Goal: Task Accomplishment & Management: Complete application form

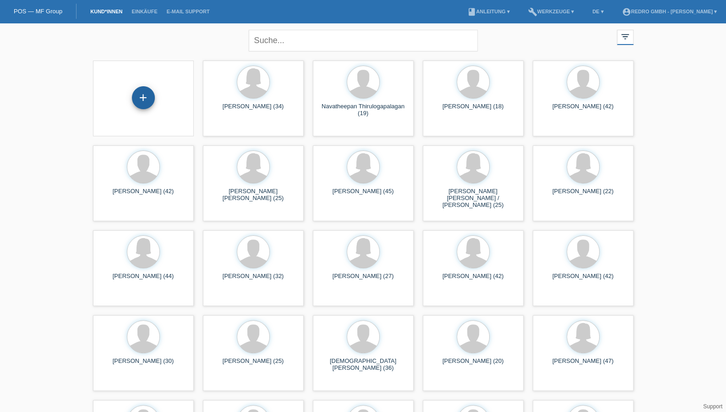
click at [145, 102] on div "+" at bounding box center [143, 98] width 22 height 16
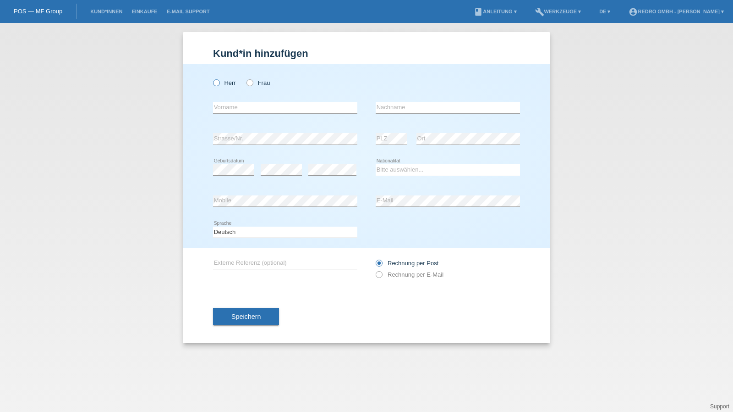
click at [224, 84] on label "Herr" at bounding box center [224, 82] width 23 height 7
click at [219, 84] on input "Herr" at bounding box center [216, 82] width 6 height 6
radio input "true"
click at [261, 108] on input "text" at bounding box center [285, 107] width 144 height 11
paste input "Aaron Lewin Aram"
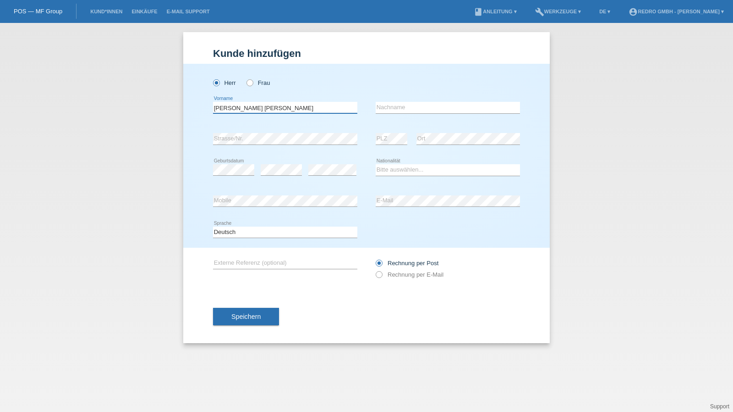
click at [300, 111] on input "Aaron Lewin Aram" at bounding box center [285, 107] width 144 height 11
type input "Aaron Lewin"
paste input "Aram"
type input "Aram"
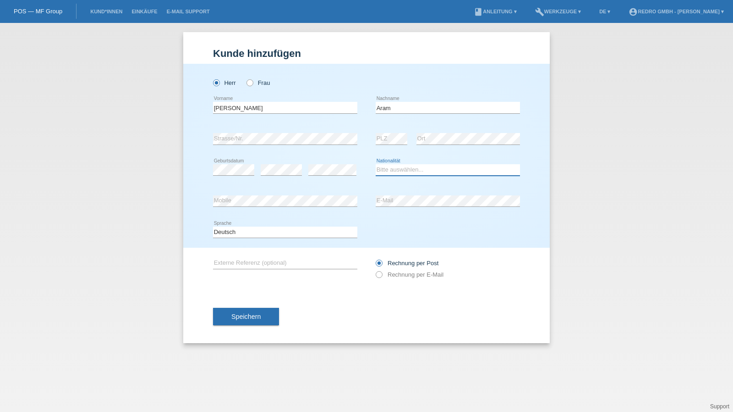
select select "CH"
click at [247, 319] on span "Speichern" at bounding box center [245, 316] width 29 height 7
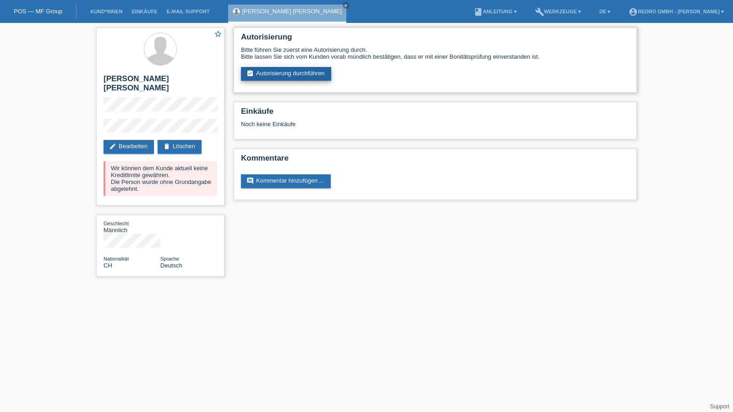
click at [290, 76] on link "assignment_turned_in Autorisierung durchführen" at bounding box center [286, 74] width 90 height 14
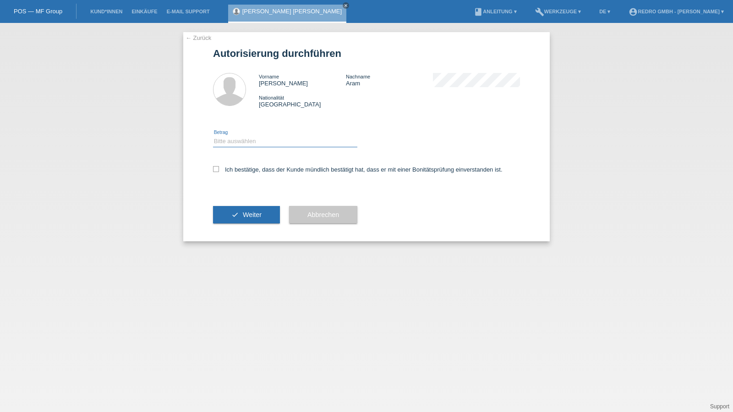
click at [241, 144] on select "Bitte auswählen CHF 1.00 - CHF 499.00 CHF 500.00 - CHF 1'999.00 CHF 2'000.00 - …" at bounding box center [285, 141] width 144 height 11
select select "1"
click at [213, 136] on select "Bitte auswählen CHF 1.00 - CHF 499.00 CHF 500.00 - CHF 1'999.00 CHF 2'000.00 - …" at bounding box center [285, 141] width 144 height 11
click at [231, 168] on label "Ich bestätige, dass der Kunde mündlich bestätigt hat, dass er mit einer Bonität…" at bounding box center [358, 169] width 290 height 7
click at [219, 168] on input "Ich bestätige, dass der Kunde mündlich bestätigt hat, dass er mit einer Bonität…" at bounding box center [216, 169] width 6 height 6
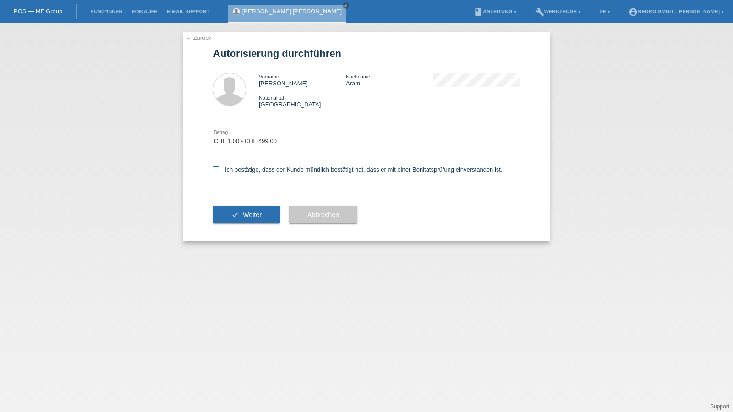
checkbox input "true"
click at [235, 212] on icon "check" at bounding box center [234, 214] width 7 height 7
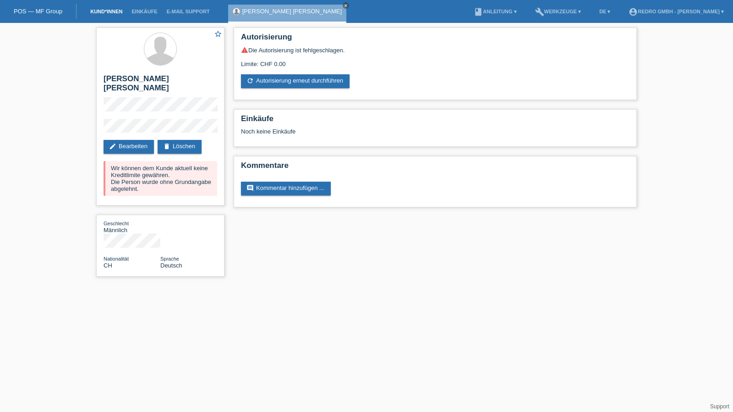
click at [104, 10] on link "Kund*innen" at bounding box center [106, 11] width 41 height 5
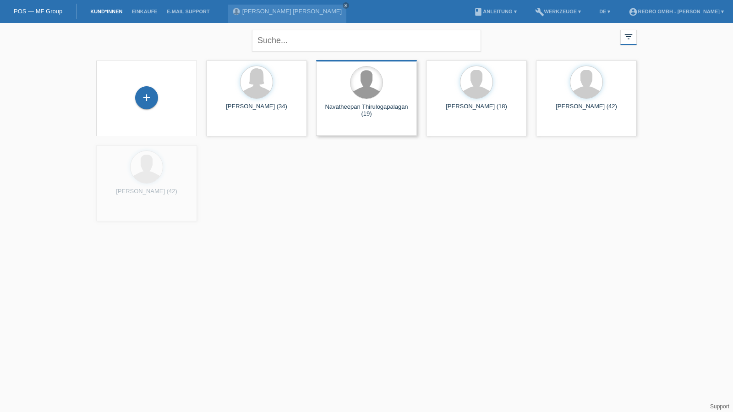
drag, startPoint x: 143, startPoint y: 98, endPoint x: 357, endPoint y: 69, distance: 216.0
click at [143, 98] on div "+" at bounding box center [147, 98] width 22 height 16
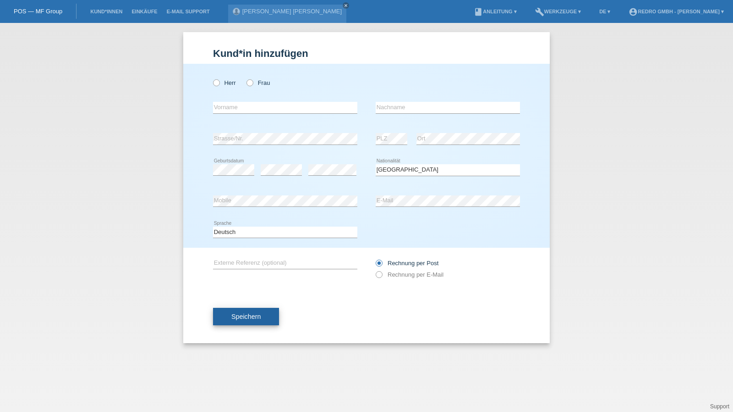
click at [243, 319] on span "Speichern" at bounding box center [245, 316] width 29 height 7
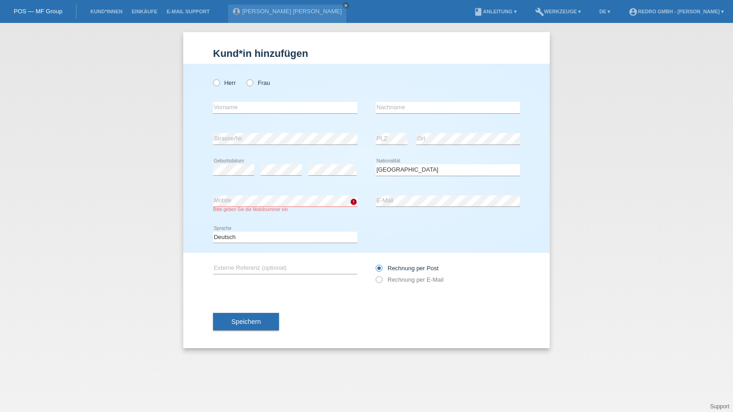
click at [256, 316] on button "Speichern" at bounding box center [246, 321] width 66 height 17
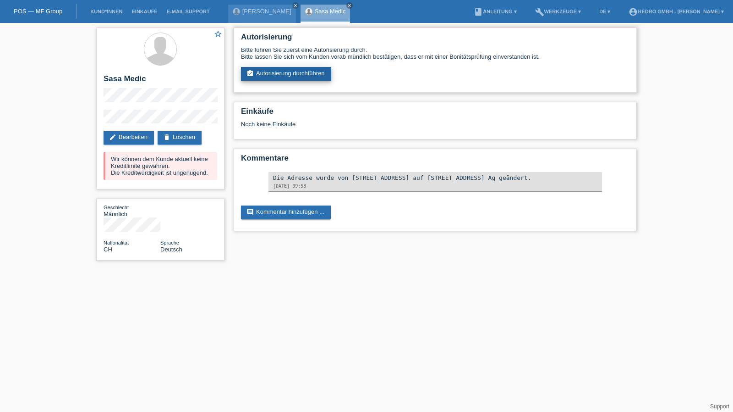
click at [264, 72] on link "assignment_turned_in Autorisierung durchführen" at bounding box center [286, 74] width 90 height 14
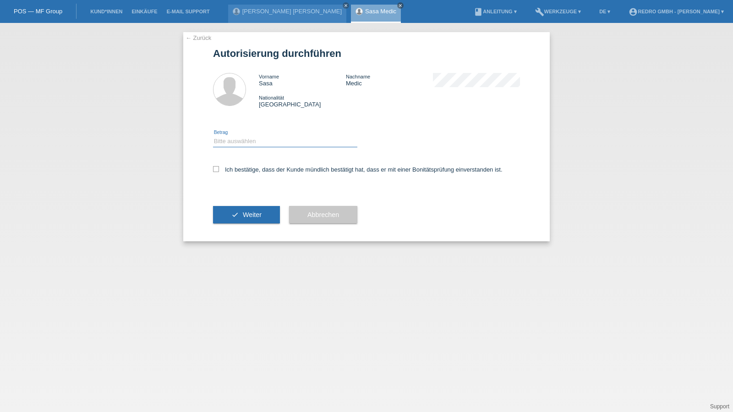
click at [229, 143] on select "Bitte auswählen CHF 1.00 - CHF 499.00 CHF 500.00 - CHF 1'999.00 CHF 2'000.00 - …" at bounding box center [285, 141] width 144 height 11
select select "1"
click at [213, 136] on select "Bitte auswählen CHF 1.00 - CHF 499.00 CHF 500.00 - CHF 1'999.00 CHF 2'000.00 - …" at bounding box center [285, 141] width 144 height 11
click at [232, 168] on label "Ich bestätige, dass der Kunde mündlich bestätigt hat, dass er mit einer Bonität…" at bounding box center [358, 169] width 290 height 7
click at [219, 168] on input "Ich bestätige, dass der Kunde mündlich bestätigt hat, dass er mit einer Bonität…" at bounding box center [216, 169] width 6 height 6
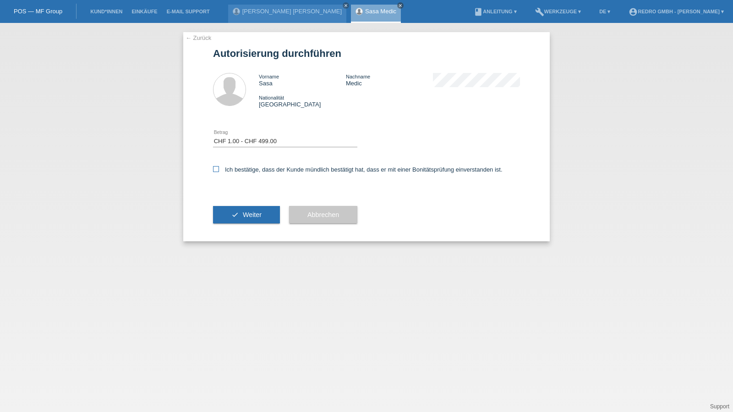
checkbox input "true"
click at [238, 214] on button "check Weiter" at bounding box center [246, 214] width 67 height 17
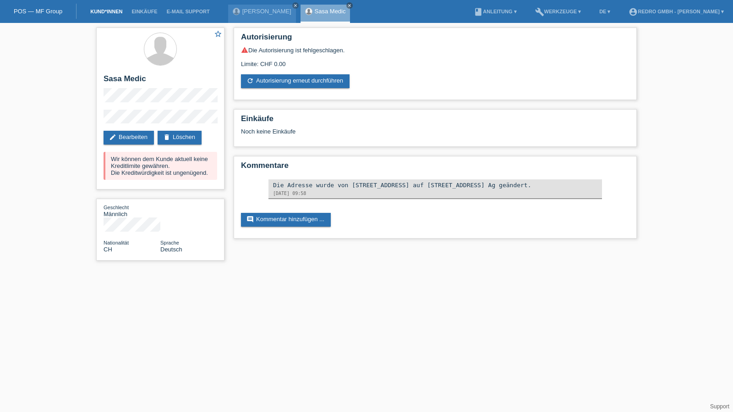
click at [121, 12] on link "Kund*innen" at bounding box center [106, 11] width 41 height 5
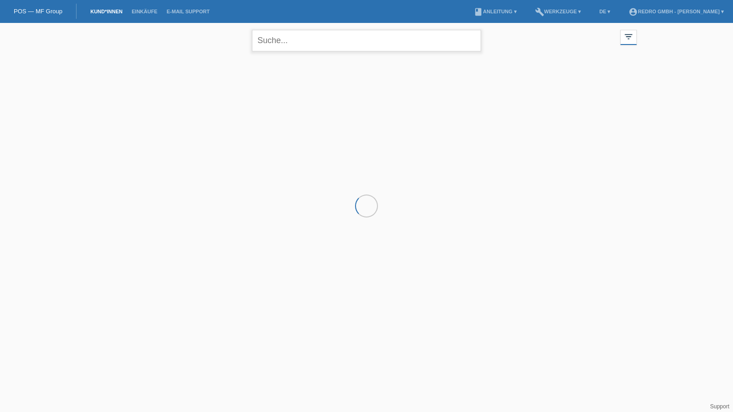
click at [300, 39] on input "text" at bounding box center [366, 41] width 229 height 22
type input "bolliger"
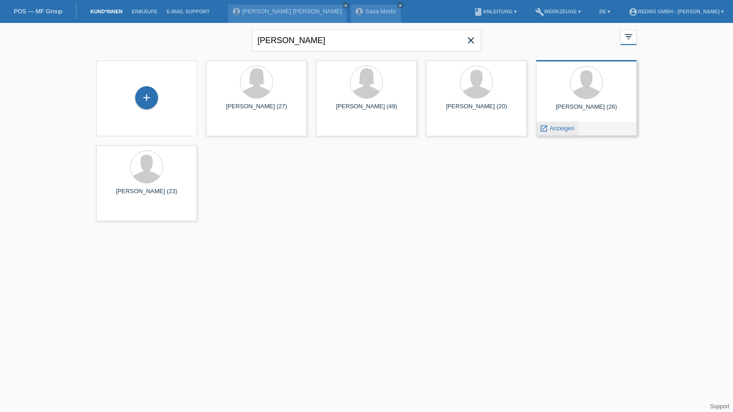
click at [559, 129] on span "Anzeigen" at bounding box center [562, 128] width 25 height 7
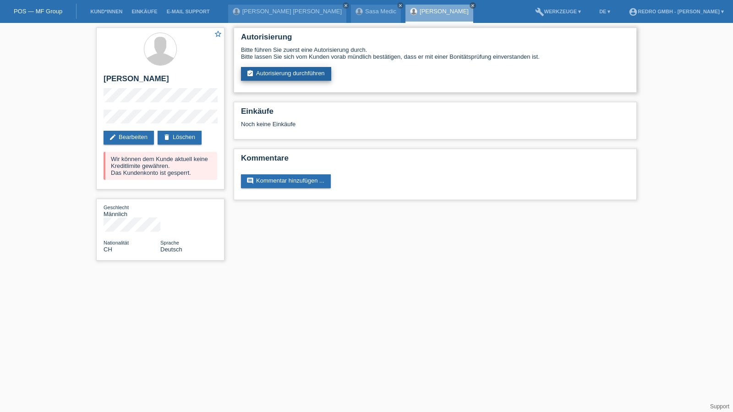
click at [298, 74] on link "assignment_turned_in Autorisierung durchführen" at bounding box center [286, 74] width 90 height 14
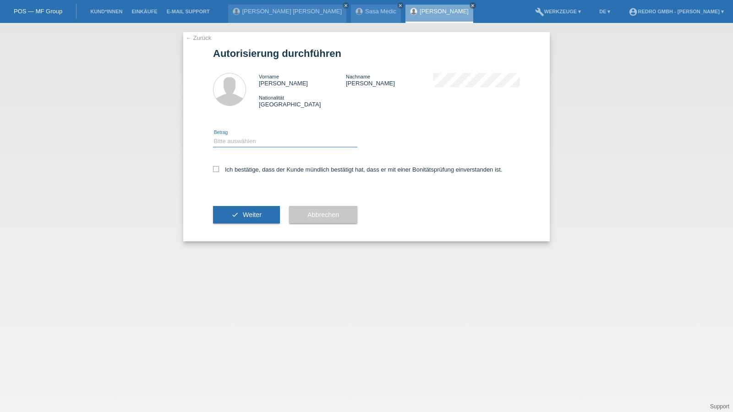
drag, startPoint x: 235, startPoint y: 141, endPoint x: 234, endPoint y: 146, distance: 5.1
click at [235, 141] on select "Bitte auswählen CHF 1.00 - CHF 499.00 CHF 500.00 - CHF 1'999.00 CHF 2'000.00 - …" at bounding box center [285, 141] width 144 height 11
select select "1"
click at [213, 136] on select "Bitte auswählen CHF 1.00 - CHF 499.00 CHF 500.00 - CHF 1'999.00 CHF 2'000.00 - …" at bounding box center [285, 141] width 144 height 11
click at [231, 171] on label "Ich bestätige, dass der Kunde mündlich bestätigt hat, dass er mit einer Bonität…" at bounding box center [358, 169] width 290 height 7
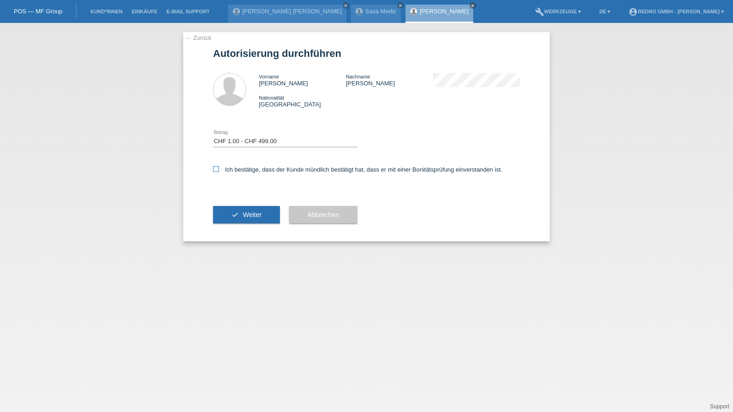
click at [219, 171] on input "Ich bestätige, dass der Kunde mündlich bestätigt hat, dass er mit einer Bonität…" at bounding box center [216, 169] width 6 height 6
checkbox input "true"
click at [235, 218] on icon "check" at bounding box center [234, 214] width 7 height 7
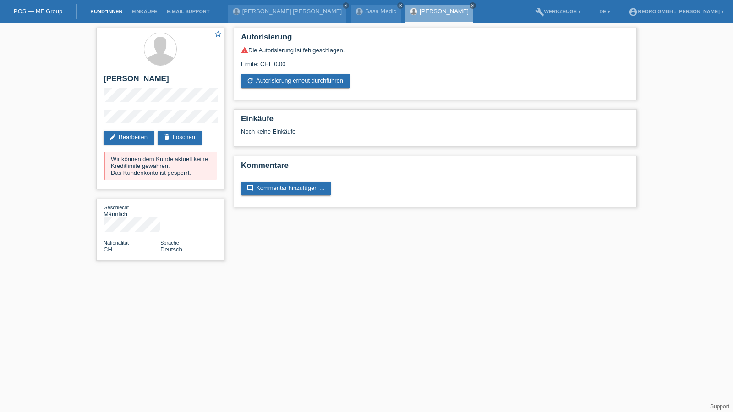
click at [109, 11] on link "Kund*innen" at bounding box center [106, 11] width 41 height 5
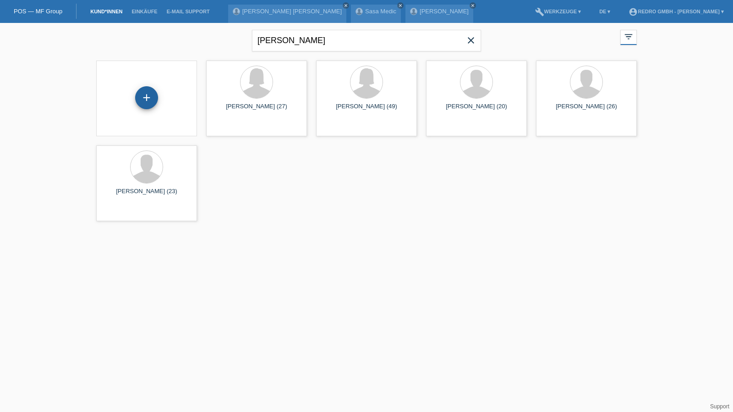
click at [147, 91] on div "+" at bounding box center [147, 98] width 22 height 16
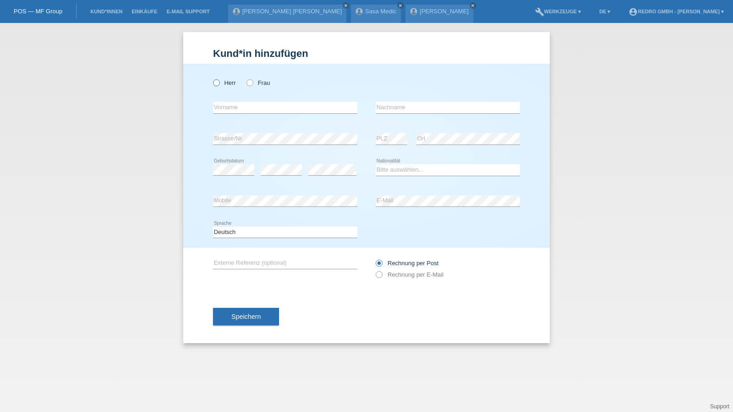
click at [231, 82] on label "Herr" at bounding box center [224, 82] width 23 height 7
click at [219, 82] on input "Herr" at bounding box center [216, 82] width 6 height 6
radio input "true"
click at [231, 109] on input "text" at bounding box center [285, 107] width 144 height 11
type input "Adrian"
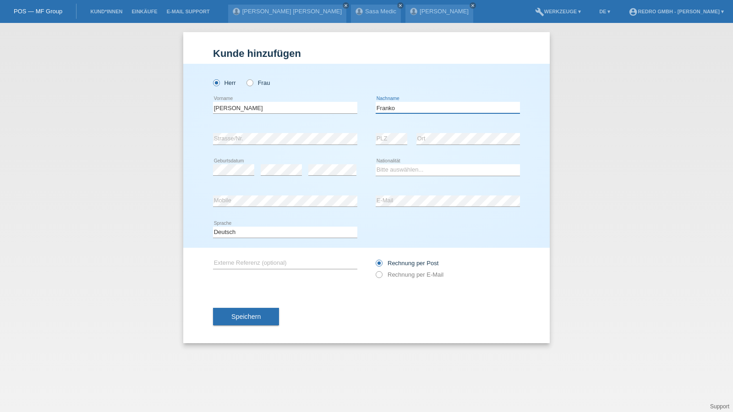
type input "Franko"
select select "SK"
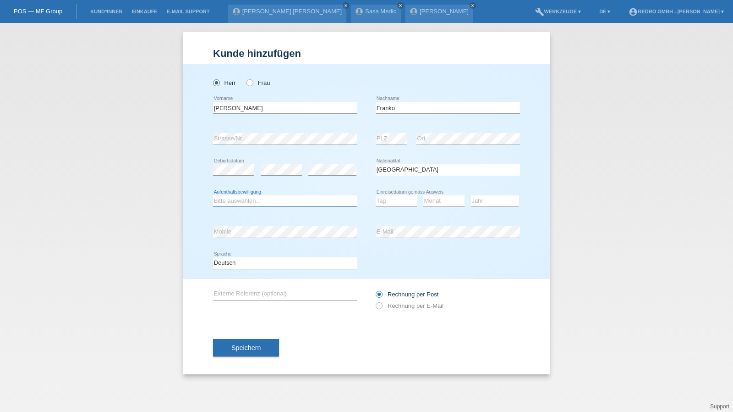
select select "B"
select select "31"
select select "03"
select select "2022"
click at [267, 347] on button "Speichern" at bounding box center [246, 347] width 66 height 17
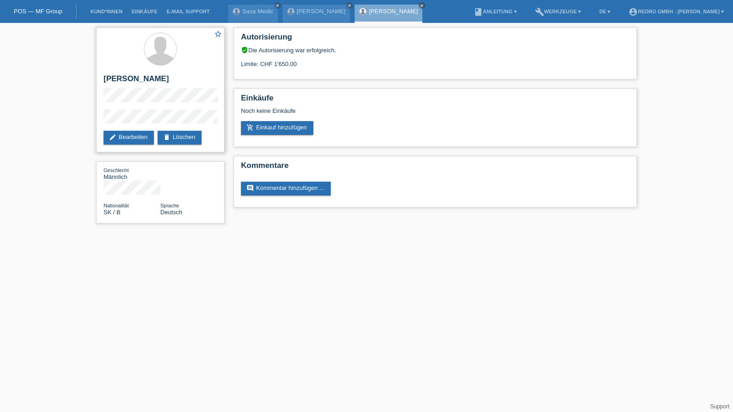
click at [137, 77] on h2 "[PERSON_NAME]" at bounding box center [161, 81] width 114 height 14
copy h2 "Franko"
click at [102, 77] on div "star_border Adrian Franko edit Bearbeiten delete Löschen" at bounding box center [160, 89] width 128 height 125
click at [110, 77] on h2 "[PERSON_NAME]" at bounding box center [161, 81] width 114 height 14
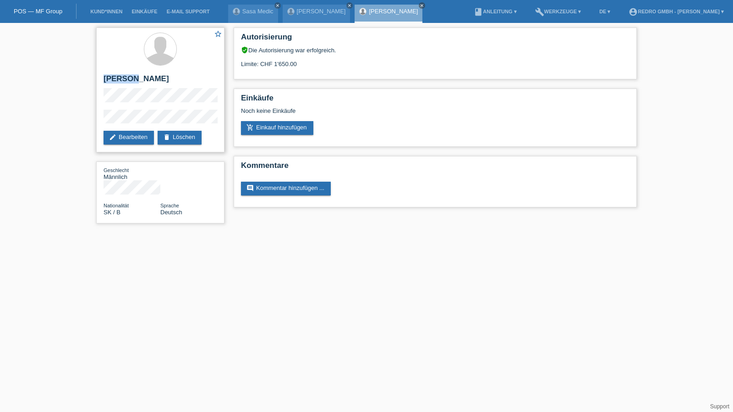
click at [110, 77] on h2 "[PERSON_NAME]" at bounding box center [161, 81] width 114 height 14
copy div "[PERSON_NAME]"
click at [92, 121] on div "star_border Adrian Franko edit Bearbeiten delete Löschen Geschlecht Männlich Na…" at bounding box center [160, 127] width 137 height 209
click at [135, 80] on h2 "[PERSON_NAME]" at bounding box center [161, 81] width 114 height 14
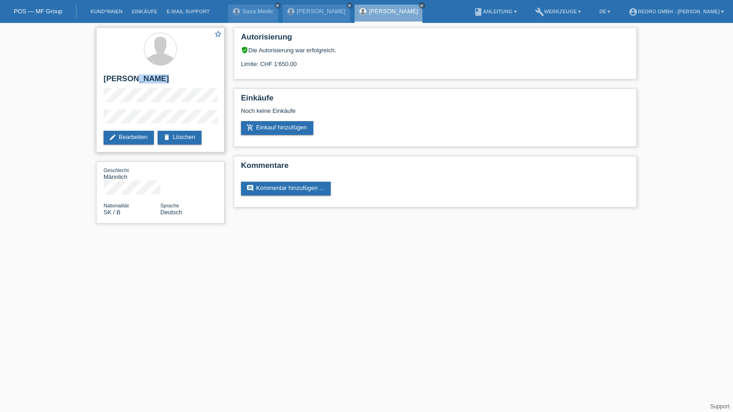
click at [135, 80] on h2 "[PERSON_NAME]" at bounding box center [161, 81] width 114 height 14
copy div "[PERSON_NAME]"
click at [84, 120] on div "star_border Adrian Franko edit Bearbeiten delete Löschen Geschlecht Männlich Na…" at bounding box center [366, 127] width 733 height 209
click at [114, 11] on link "Kund*innen" at bounding box center [106, 11] width 41 height 5
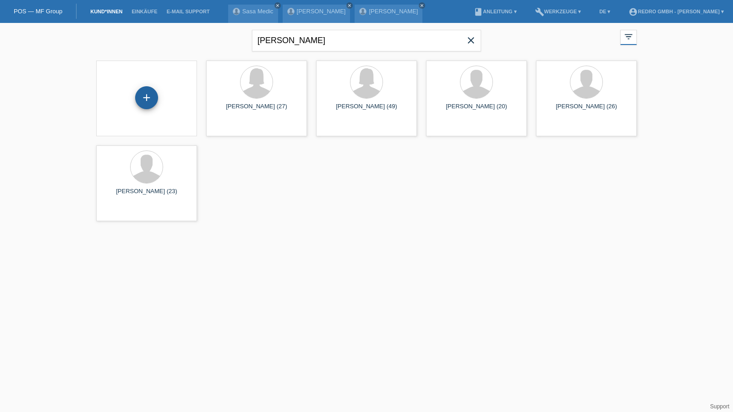
click at [144, 101] on div "+" at bounding box center [146, 97] width 23 height 23
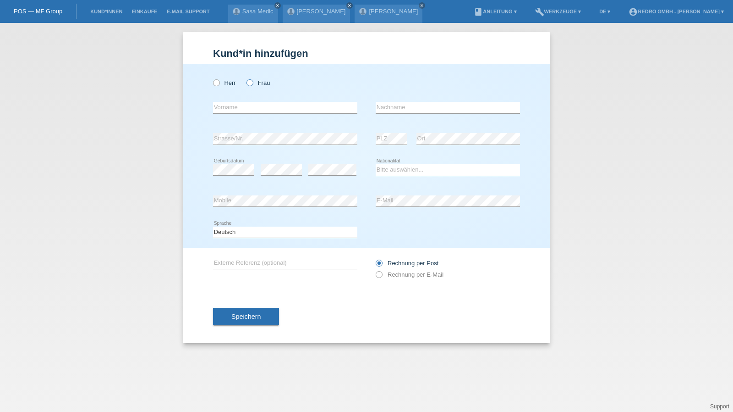
click at [262, 83] on label "Frau" at bounding box center [258, 82] width 23 height 7
click at [253, 83] on input "Frau" at bounding box center [250, 82] width 6 height 6
radio input "true"
click at [396, 174] on select "Bitte auswählen... Schweiz Deutschland Liechtenstein Österreich ------------ Af…" at bounding box center [448, 169] width 144 height 11
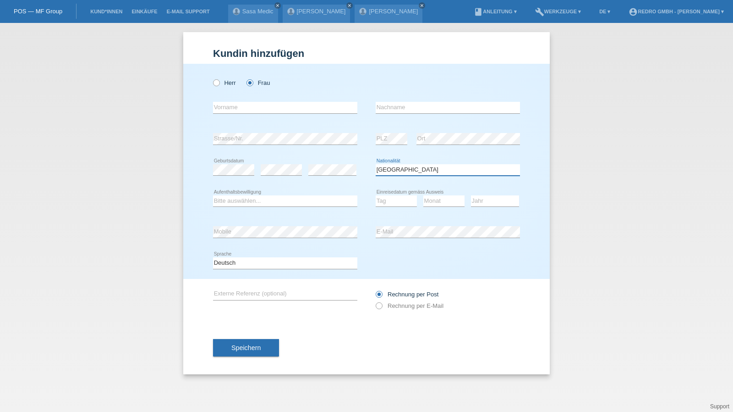
select select "IE"
select select "B"
select select "10"
select select "08"
select select "2022"
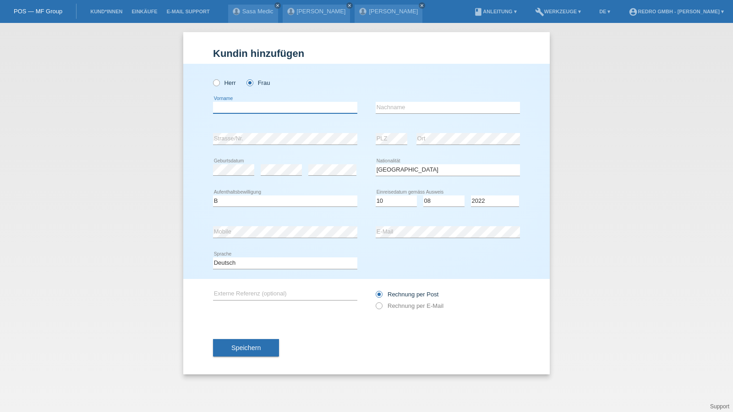
click at [260, 110] on input "text" at bounding box center [285, 107] width 144 height 11
type input "Angela Marie"
type input "Gunning"
click at [240, 265] on select "Deutsch Français Italiano English" at bounding box center [285, 262] width 144 height 11
select select "en"
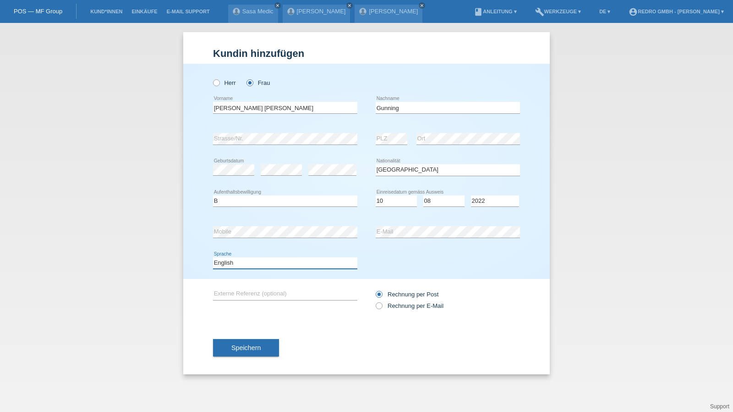
click at [213, 257] on select "Deutsch Français Italiano English" at bounding box center [285, 262] width 144 height 11
click at [248, 330] on div "Speichern" at bounding box center [366, 347] width 307 height 53
click at [239, 344] on span "Speichern" at bounding box center [245, 347] width 29 height 7
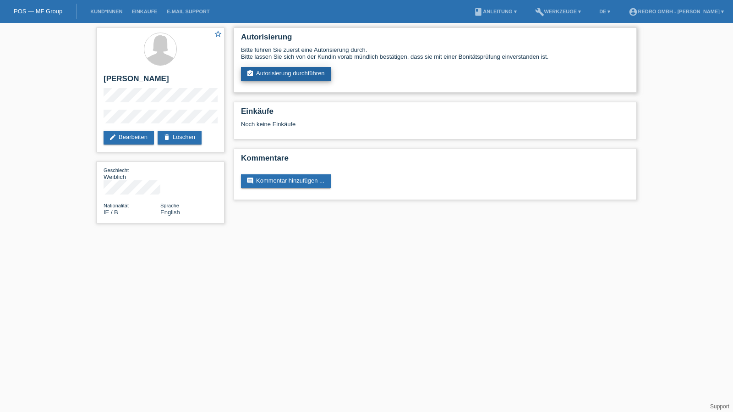
click at [287, 76] on link "assignment_turned_in Autorisierung durchführen" at bounding box center [286, 74] width 90 height 14
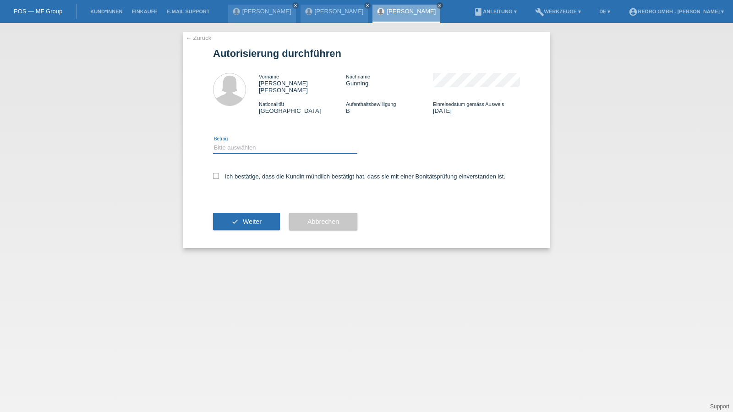
click at [241, 143] on select "Bitte auswählen CHF 1.00 - CHF 499.00 CHF 500.00 - CHF 1'999.00 CHF 2'000.00 - …" at bounding box center [285, 147] width 144 height 11
select select "1"
click at [213, 142] on select "Bitte auswählen CHF 1.00 - CHF 499.00 CHF 500.00 - CHF 1'999.00 CHF 2'000.00 - …" at bounding box center [285, 147] width 144 height 11
click at [232, 173] on label "Ich bestätige, dass die Kundin mündlich bestätigt hat, dass sie mit einer Bonit…" at bounding box center [359, 176] width 292 height 7
click at [219, 173] on input "Ich bestätige, dass die Kundin mündlich bestätigt hat, dass sie mit einer Bonit…" at bounding box center [216, 176] width 6 height 6
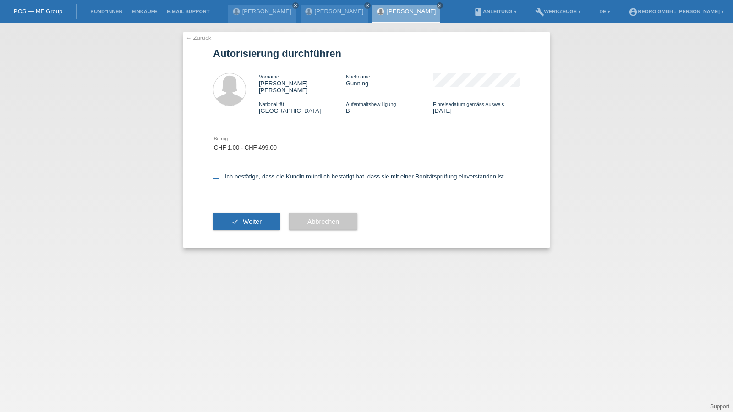
checkbox input "true"
click at [225, 220] on button "check Weiter" at bounding box center [246, 221] width 67 height 17
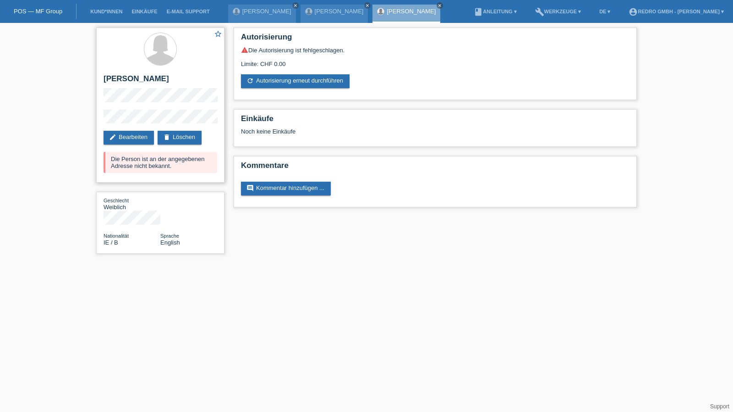
click at [184, 80] on h2 "[PERSON_NAME]" at bounding box center [161, 81] width 114 height 14
click at [170, 74] on h2 "[PERSON_NAME]" at bounding box center [161, 81] width 114 height 14
copy h2 "Gunning"
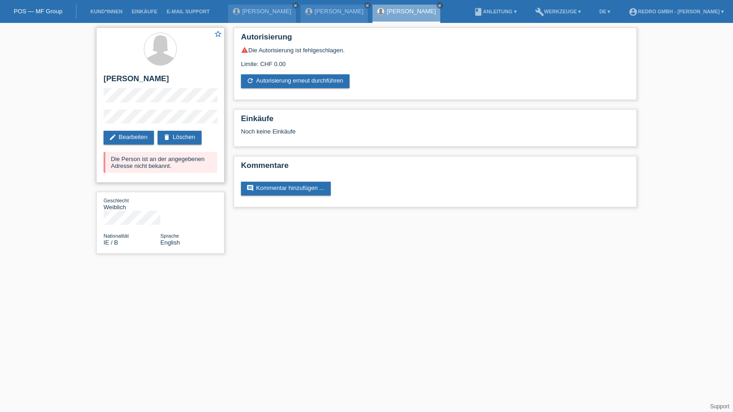
click at [153, 82] on h2 "[PERSON_NAME]" at bounding box center [161, 81] width 114 height 14
click at [83, 121] on div "star_border Angela Marie Gunning edit Bearbeiten delete Löschen Die Person ist …" at bounding box center [366, 143] width 733 height 240
click at [117, 13] on link "Kund*innen" at bounding box center [106, 11] width 41 height 5
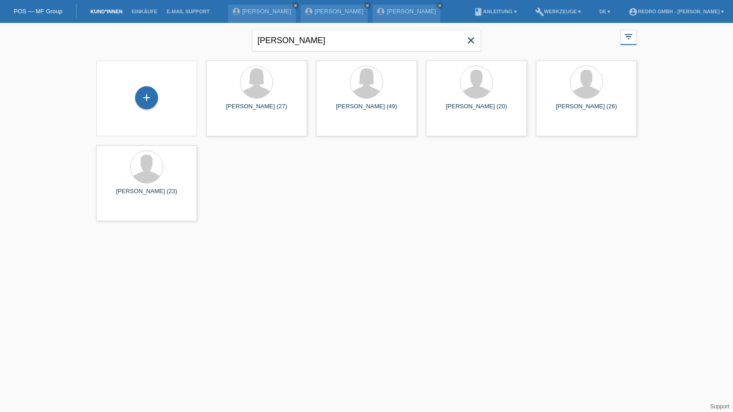
click at [162, 96] on div "+" at bounding box center [147, 98] width 86 height 24
click at [136, 99] on div "+" at bounding box center [147, 98] width 22 height 16
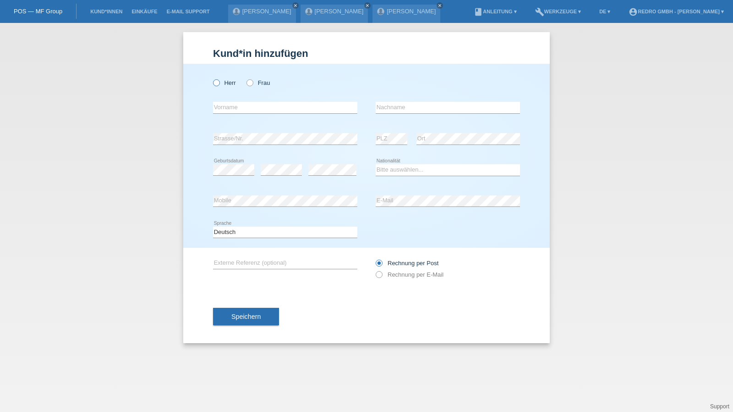
click at [221, 85] on label "Herr" at bounding box center [224, 82] width 23 height 7
click at [219, 85] on input "Herr" at bounding box center [216, 82] width 6 height 6
radio input "true"
click at [409, 165] on select "Bitte auswählen... [GEOGRAPHIC_DATA] [GEOGRAPHIC_DATA] [GEOGRAPHIC_DATA] [GEOGR…" at bounding box center [448, 169] width 144 height 11
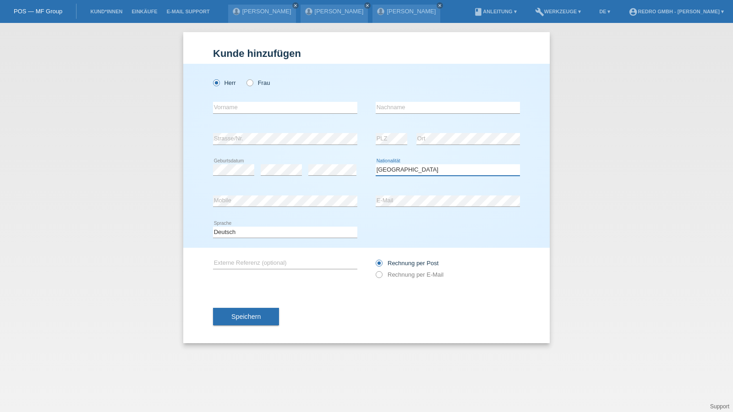
select select "ES"
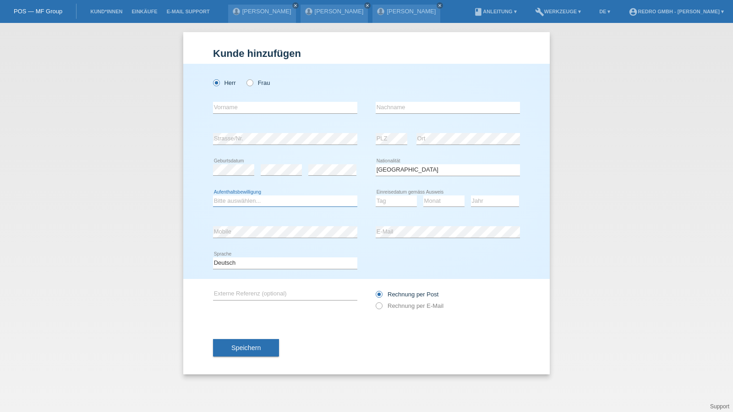
select select "C"
select select "05"
select select "04"
select select "2011"
click at [236, 265] on select "Deutsch Français Italiano English" at bounding box center [285, 262] width 144 height 11
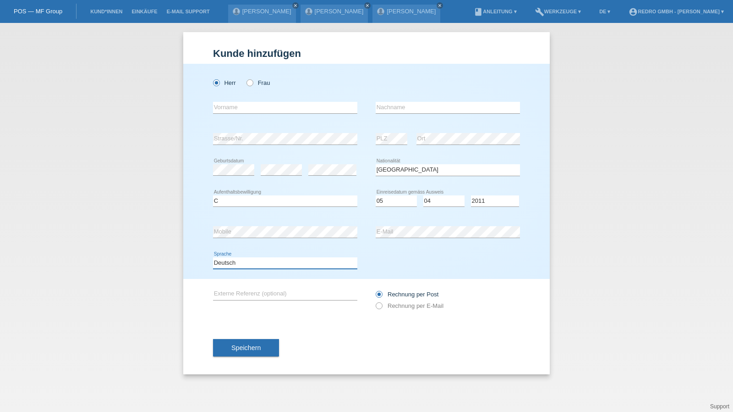
select select "fr"
click at [213, 257] on select "Deutsch Français Italiano English" at bounding box center [285, 262] width 144 height 11
click at [225, 110] on input "text" at bounding box center [285, 107] width 144 height 11
type input "Jesus"
type input "Andrades Gomez"
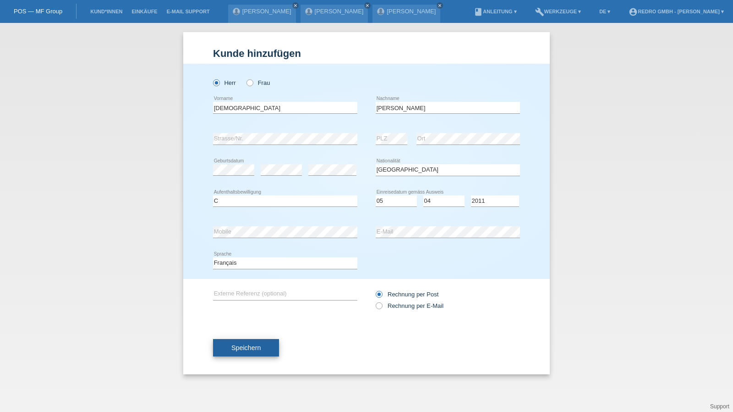
click at [258, 344] on span "Speichern" at bounding box center [245, 347] width 29 height 7
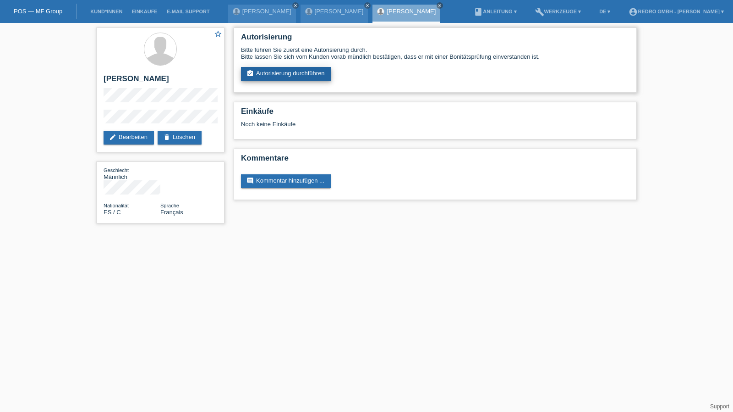
click at [307, 75] on link "assignment_turned_in Autorisierung durchführen" at bounding box center [286, 74] width 90 height 14
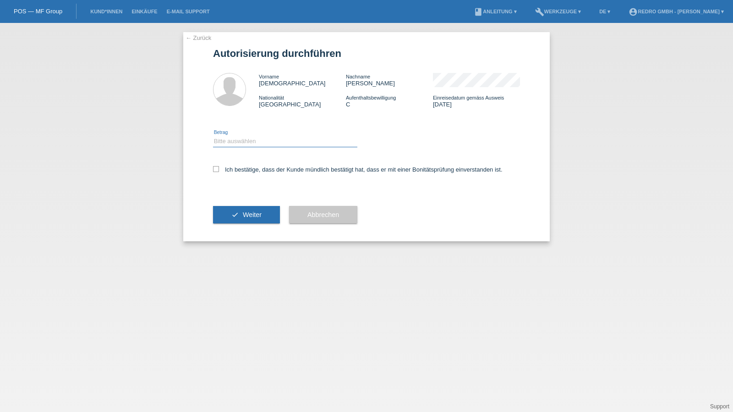
drag, startPoint x: 250, startPoint y: 136, endPoint x: 245, endPoint y: 146, distance: 11.1
click at [250, 136] on select "Bitte auswählen CHF 1.00 - CHF 499.00 CHF 500.00 - CHF 1'999.00 CHF 2'000.00 - …" at bounding box center [285, 141] width 144 height 11
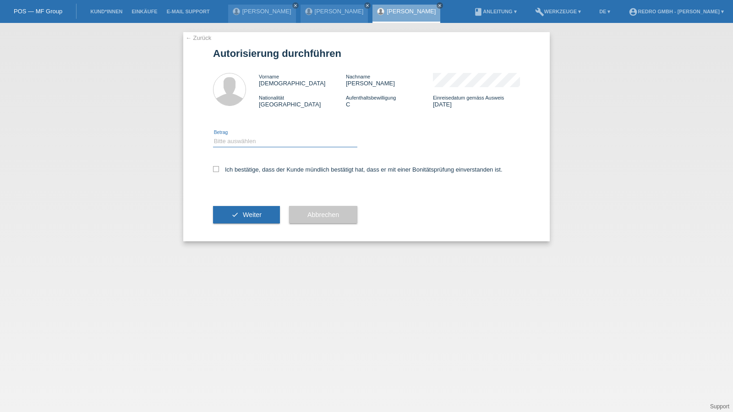
select select "1"
click at [213, 136] on select "Bitte auswählen CHF 1.00 - CHF 499.00 CHF 500.00 - CHF 1'999.00 CHF 2'000.00 - …" at bounding box center [285, 141] width 144 height 11
click at [240, 172] on label "Ich bestätige, dass der Kunde mündlich bestätigt hat, dass er mit einer Bonität…" at bounding box center [358, 169] width 290 height 7
click at [219, 172] on input "Ich bestätige, dass der Kunde mündlich bestätigt hat, dass er mit einer Bonität…" at bounding box center [216, 169] width 6 height 6
checkbox input "true"
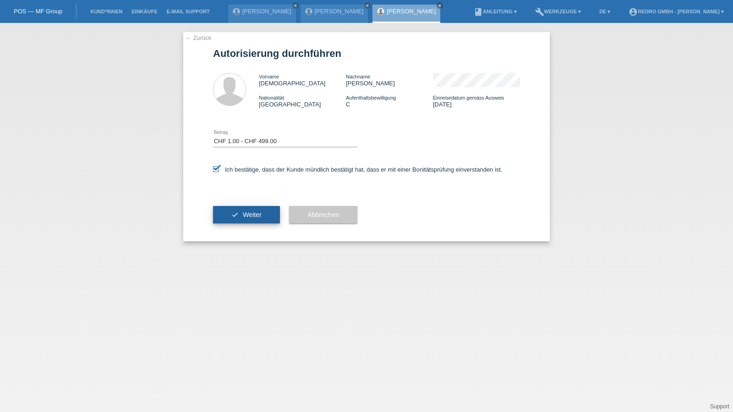
click at [239, 220] on button "check Weiter" at bounding box center [246, 214] width 67 height 17
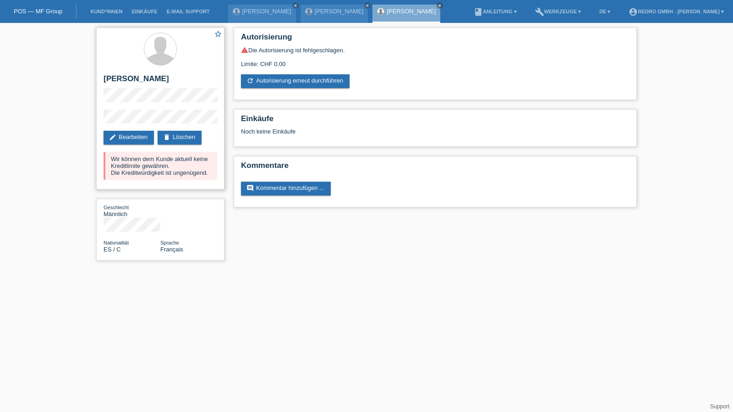
click at [118, 78] on h2 "[PERSON_NAME]" at bounding box center [161, 81] width 114 height 14
copy h2 "Jesus"
click at [143, 78] on h2 "[PERSON_NAME]" at bounding box center [161, 81] width 114 height 14
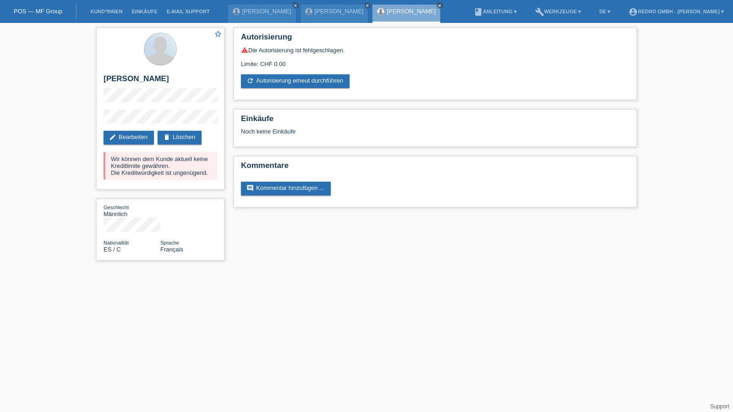
copy h2 "Andrades"
click at [133, 79] on h2 "[PERSON_NAME]" at bounding box center [161, 81] width 114 height 14
click at [87, 121] on div "star_border Jesus Andrades Gomez edit Bearbeiten delete Löschen Wir können dem …" at bounding box center [366, 146] width 733 height 247
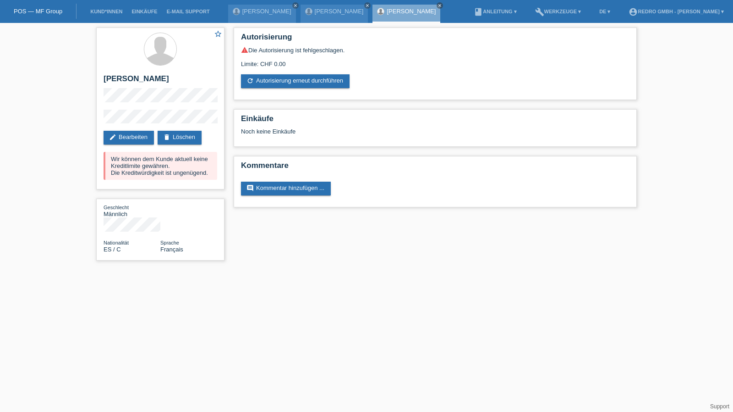
click at [103, 16] on li "Kund*innen" at bounding box center [106, 11] width 41 height 23
click at [104, 11] on link "Kund*innen" at bounding box center [106, 11] width 41 height 5
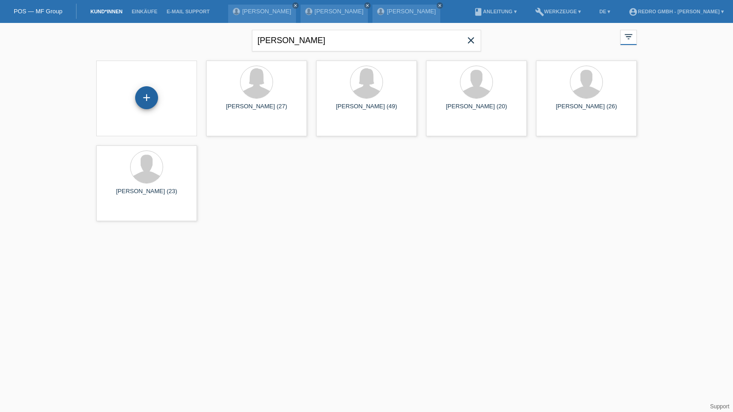
click at [143, 99] on div "+" at bounding box center [146, 97] width 23 height 23
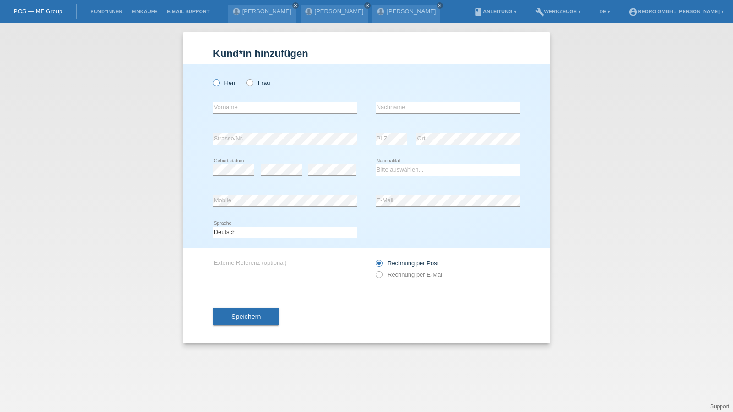
click at [226, 84] on label "Herr" at bounding box center [224, 82] width 23 height 7
click at [219, 84] on input "Herr" at bounding box center [216, 82] width 6 height 6
radio input "true"
click at [235, 106] on input "text" at bounding box center [285, 107] width 144 height 11
click at [269, 107] on input "text" at bounding box center [285, 107] width 144 height 11
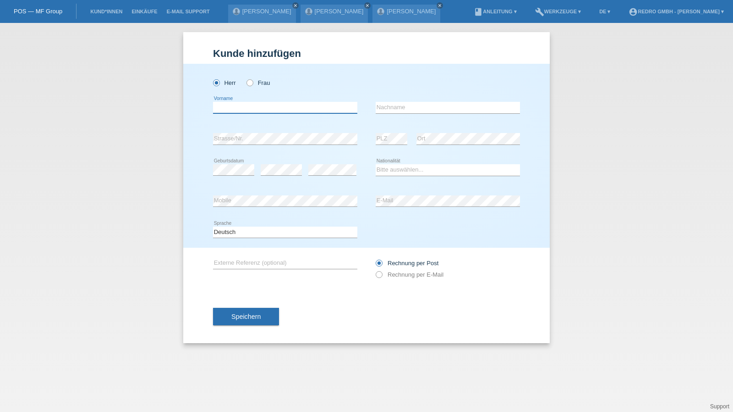
paste input "[PERSON_NAME]"
type input "[PERSON_NAME]"
type input "Ginja Da [PERSON_NAME]"
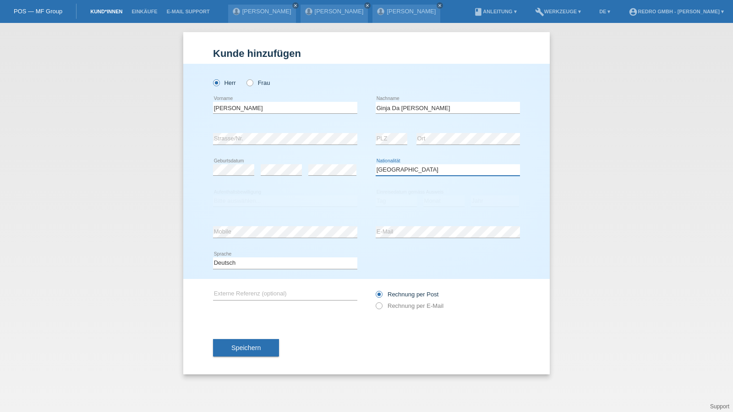
select select "PT"
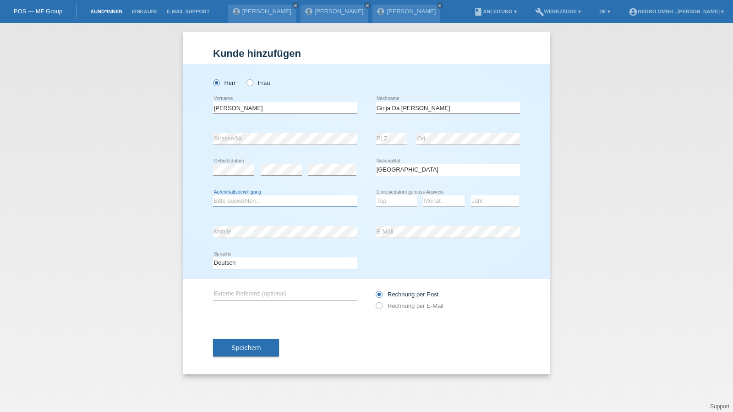
select select "B"
click at [382, 201] on select "Tag 01 02 03 04 05 06 07 08 09 10 11" at bounding box center [396, 200] width 41 height 11
select select "01"
select select "06"
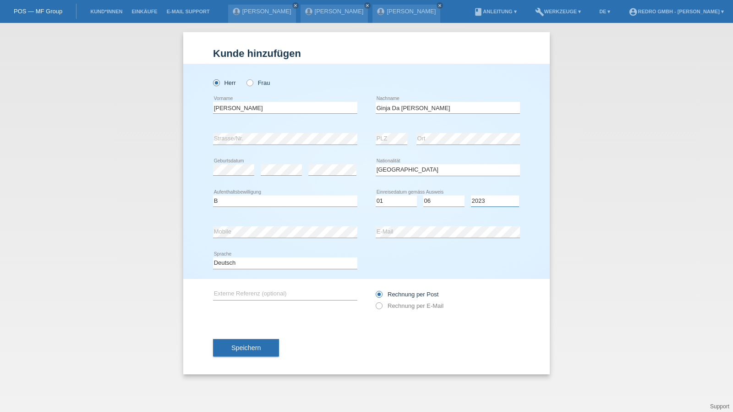
select select "2022"
drag, startPoint x: 276, startPoint y: 265, endPoint x: 270, endPoint y: 267, distance: 5.8
click at [276, 265] on select "Deutsch Français Italiano English" at bounding box center [285, 262] width 144 height 11
select select "fr"
click at [213, 257] on select "Deutsch Français Italiano English" at bounding box center [285, 262] width 144 height 11
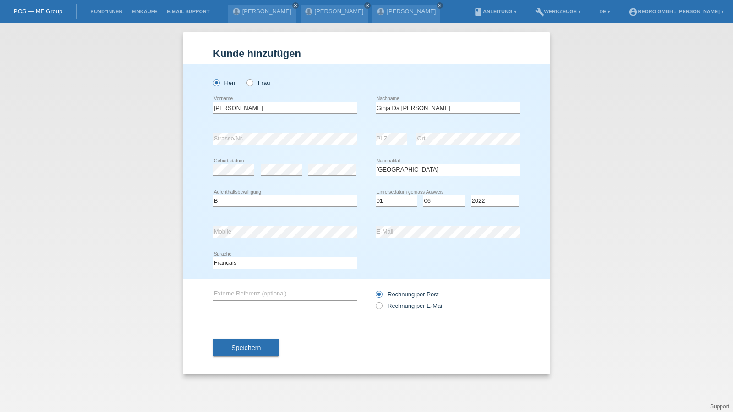
click at [229, 335] on div "Speichern" at bounding box center [366, 347] width 307 height 53
click at [223, 351] on button "Speichern" at bounding box center [246, 347] width 66 height 17
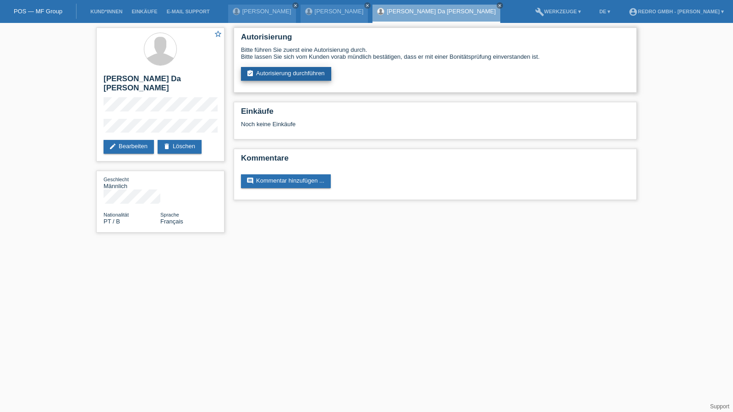
click at [312, 68] on link "assignment_turned_in Autorisierung durchführen" at bounding box center [286, 74] width 90 height 14
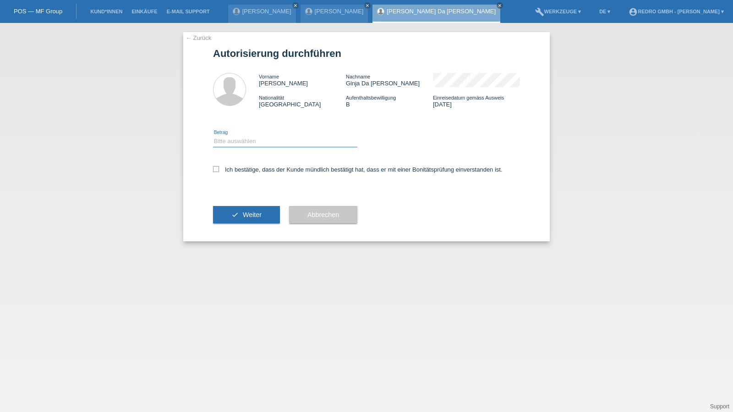
click at [233, 142] on select "Bitte auswählen CHF 1.00 - CHF 499.00 CHF 500.00 - CHF 1'999.00 CHF 2'000.00 - …" at bounding box center [285, 141] width 144 height 11
select select "1"
click at [213, 136] on select "Bitte auswählen CHF 1.00 - CHF 499.00 CHF 500.00 - CHF 1'999.00 CHF 2'000.00 - …" at bounding box center [285, 141] width 144 height 11
click at [231, 168] on label "Ich bestätige, dass der Kunde mündlich bestätigt hat, dass er mit einer Bonität…" at bounding box center [358, 169] width 290 height 7
click at [219, 168] on input "Ich bestätige, dass der Kunde mündlich bestätigt hat, dass er mit einer Bonität…" at bounding box center [216, 169] width 6 height 6
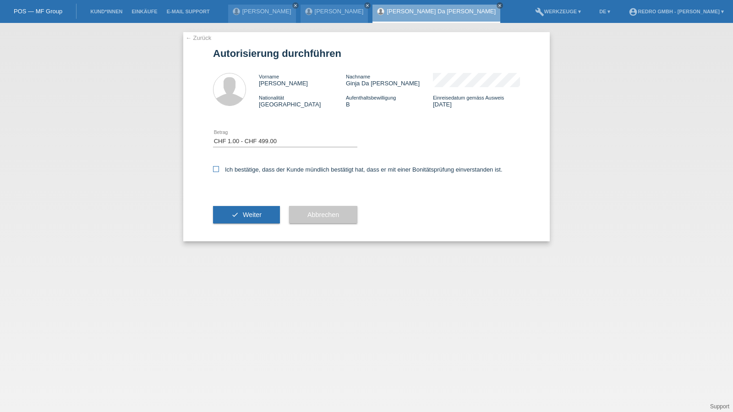
checkbox input "true"
click at [230, 210] on button "check Weiter" at bounding box center [246, 214] width 67 height 17
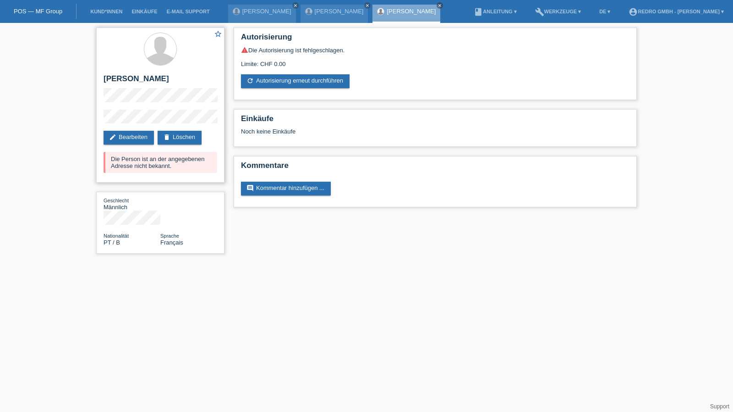
click at [174, 78] on h2 "[PERSON_NAME] Da [PERSON_NAME]" at bounding box center [161, 81] width 114 height 14
copy h2 "Bernarda"
click at [126, 77] on h2 "[PERSON_NAME] Da [PERSON_NAME]" at bounding box center [161, 81] width 114 height 14
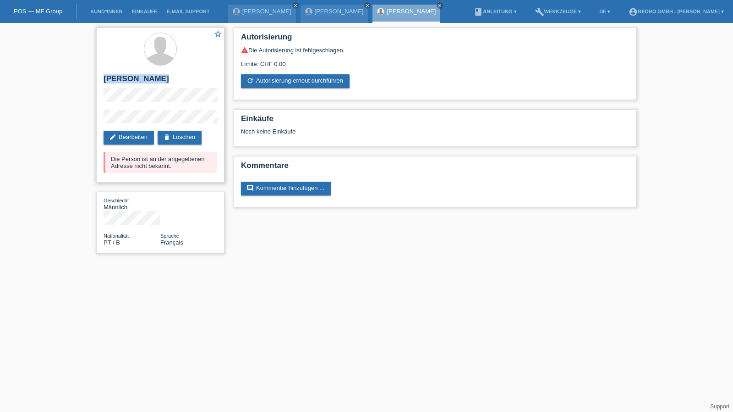
click at [126, 77] on h2 "[PERSON_NAME] Da [PERSON_NAME]" at bounding box center [161, 81] width 114 height 14
copy div "[PERSON_NAME] Da [PERSON_NAME]"
click at [117, 110] on div "star_border João Ginja Da Bernarda edit Bearbeiten delete Löschen Die Person is…" at bounding box center [160, 104] width 128 height 155
click at [160, 106] on div "star_border João Ginja Da Bernarda edit Bearbeiten delete Löschen Die Person is…" at bounding box center [160, 104] width 128 height 155
click at [98, 121] on div "star_border João Ginja Da Bernarda edit Bearbeiten delete Löschen Die Person is…" at bounding box center [160, 104] width 128 height 155
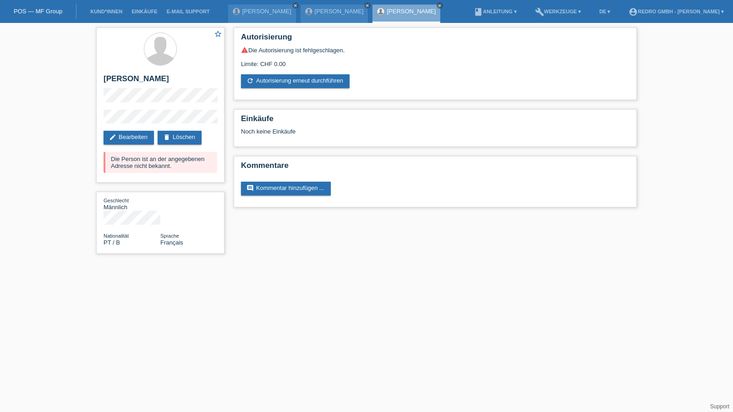
click at [95, 121] on div "star_border João Ginja Da Bernarda edit Bearbeiten delete Löschen Die Person is…" at bounding box center [160, 143] width 137 height 240
click at [107, 11] on link "Kund*innen" at bounding box center [106, 11] width 41 height 5
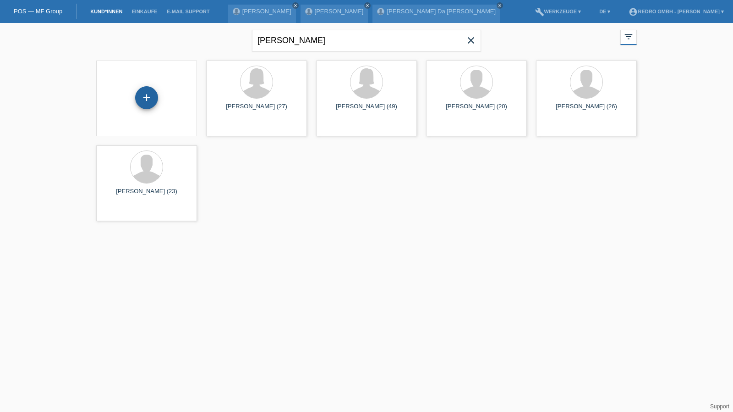
click at [151, 95] on div "+" at bounding box center [146, 97] width 23 height 23
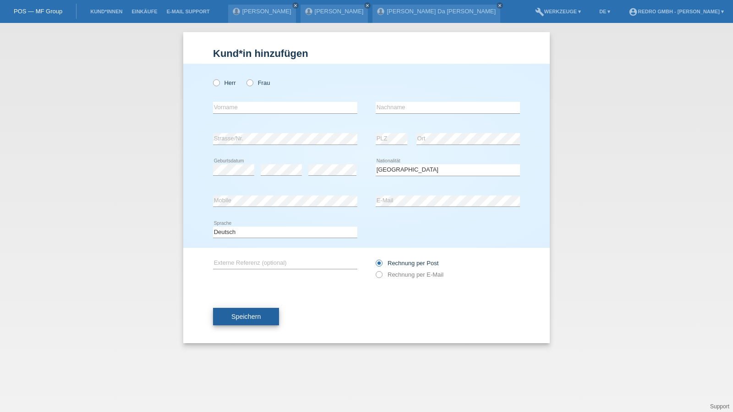
click at [251, 313] on span "Speichern" at bounding box center [245, 316] width 29 height 7
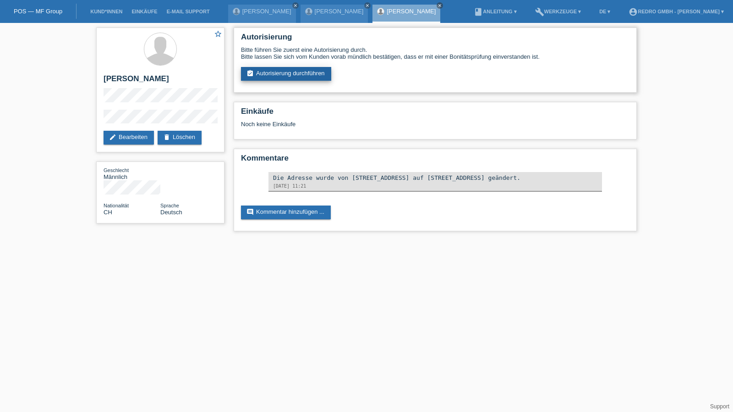
click at [298, 75] on link "assignment_turned_in Autorisierung durchführen" at bounding box center [286, 74] width 90 height 14
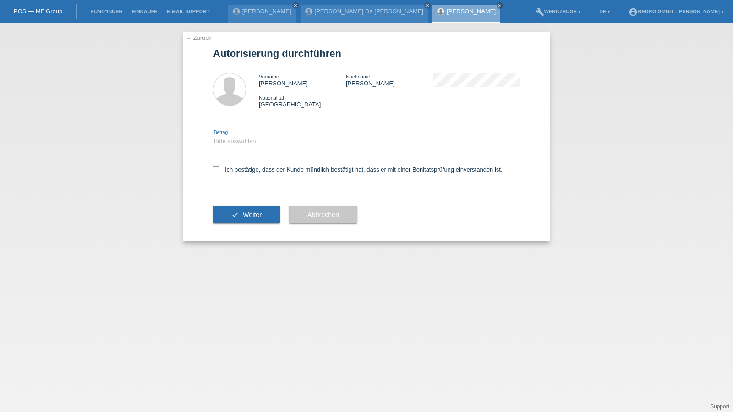
click at [262, 143] on select "Bitte auswählen CHF 1.00 - CHF 499.00 CHF 500.00 - CHF 1'999.00 CHF 2'000.00 - …" at bounding box center [285, 141] width 144 height 11
select select "1"
click at [213, 136] on select "Bitte auswählen CHF 1.00 - CHF 499.00 CHF 500.00 - CHF 1'999.00 CHF 2'000.00 - …" at bounding box center [285, 141] width 144 height 11
click at [249, 166] on div "Ich bestätige, dass der Kunde mündlich bestätigt hat, dass er mit einer Bonität…" at bounding box center [366, 172] width 307 height 31
click at [244, 170] on label "Ich bestätige, dass der Kunde mündlich bestätigt hat, dass er mit einer Bonität…" at bounding box center [358, 169] width 290 height 7
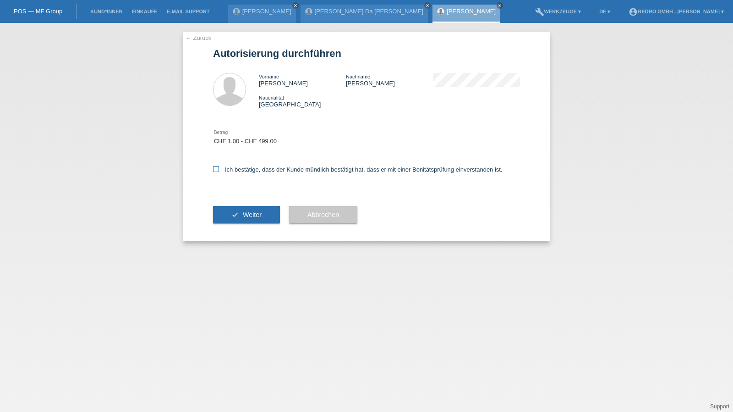
click at [219, 170] on input "Ich bestätige, dass der Kunde mündlich bestätigt hat, dass er mit einer Bonität…" at bounding box center [216, 169] width 6 height 6
checkbox input "true"
click at [239, 212] on button "check Weiter" at bounding box center [246, 214] width 67 height 17
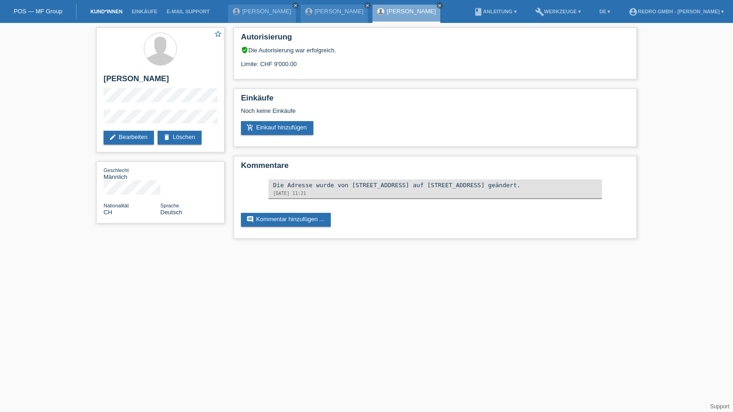
click at [106, 9] on link "Kund*innen" at bounding box center [106, 11] width 41 height 5
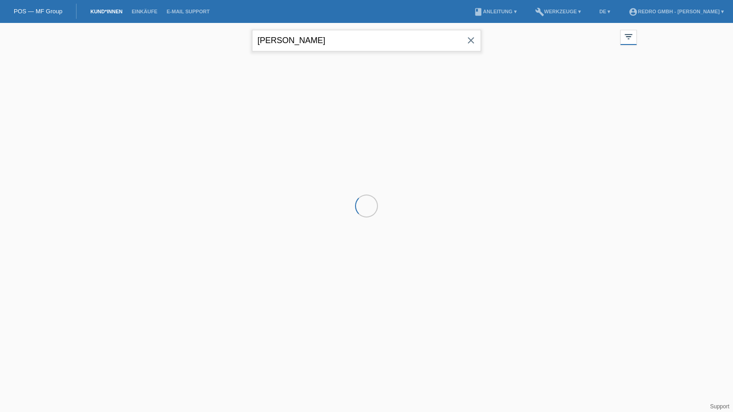
click at [312, 43] on input "bolliger" at bounding box center [366, 41] width 229 height 22
drag, startPoint x: 0, startPoint y: 0, endPoint x: 312, endPoint y: 43, distance: 315.1
click at [312, 43] on input "bolliger" at bounding box center [366, 41] width 229 height 22
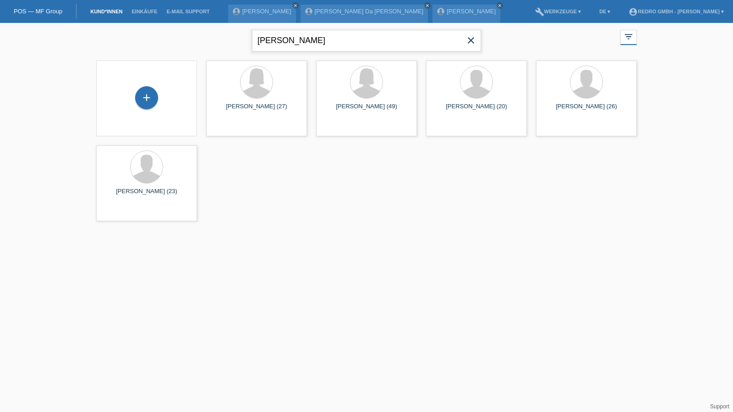
type input "angela gunn"
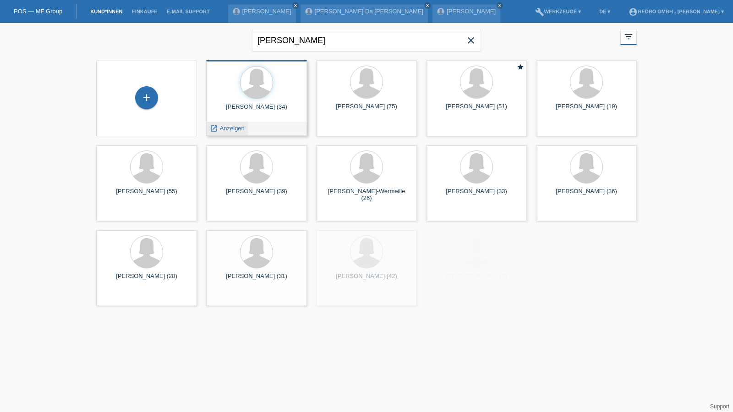
click at [234, 129] on span "Anzeigen" at bounding box center [232, 128] width 25 height 7
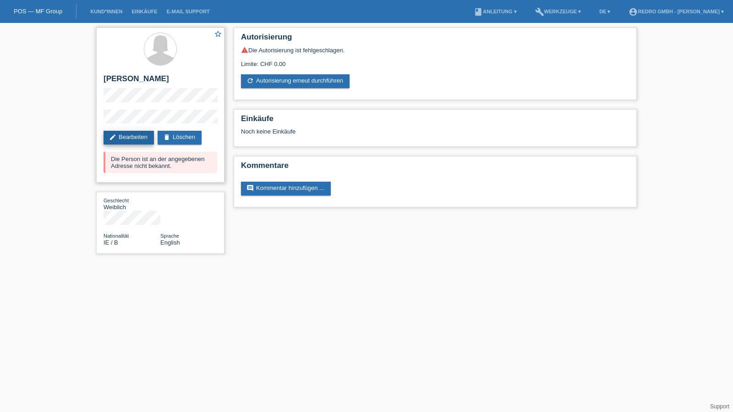
click at [137, 134] on link "edit Bearbeiten" at bounding box center [129, 138] width 50 height 14
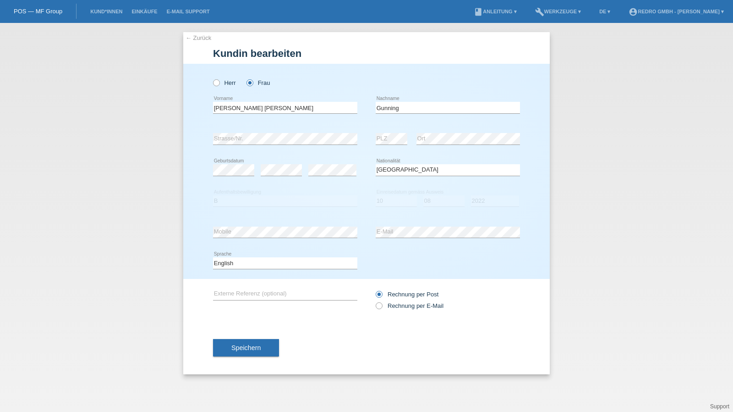
select select "IE"
select select "B"
select select "10"
select select "08"
select select "2022"
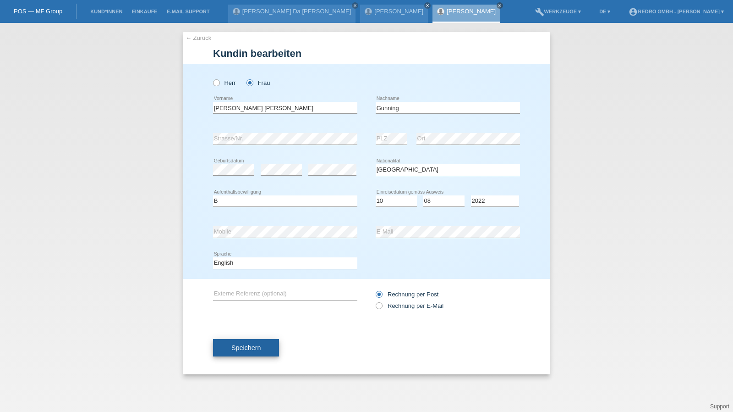
click at [247, 350] on span "Speichern" at bounding box center [245, 347] width 29 height 7
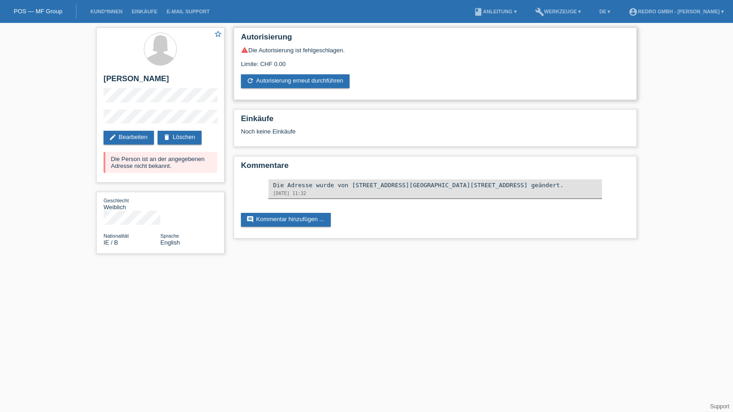
click at [278, 73] on div "warning Die Autorisierung ist fehlgeschlagen. Limite: CHF 0.00 refresh Autorisi…" at bounding box center [435, 67] width 389 height 42
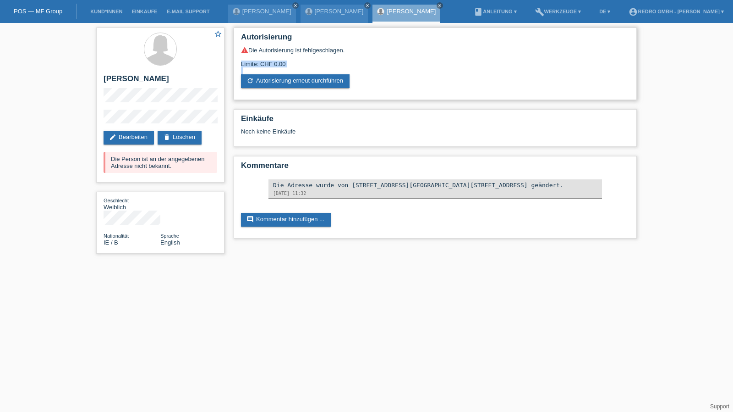
click at [278, 73] on div "warning Die Autorisierung ist fehlgeschlagen. Limite: CHF 0.00 refresh Autorisi…" at bounding box center [435, 67] width 389 height 42
click at [277, 81] on link "refresh Autorisierung erneut durchführen" at bounding box center [295, 81] width 109 height 14
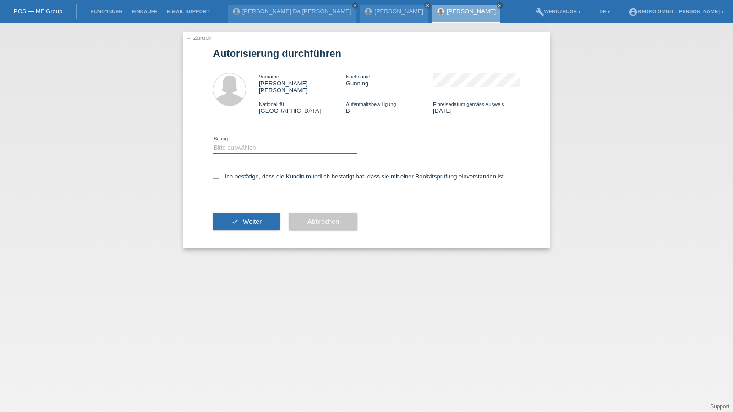
drag, startPoint x: 251, startPoint y: 136, endPoint x: 243, endPoint y: 146, distance: 12.5
click at [251, 142] on select "Bitte auswählen CHF 1.00 - CHF 499.00 CHF 500.00 - CHF 1'999.00 CHF 2'000.00 - …" at bounding box center [285, 147] width 144 height 11
select select "1"
click at [213, 142] on select "Bitte auswählen CHF 1.00 - CHF 499.00 CHF 500.00 - CHF 1'999.00 CHF 2'000.00 - …" at bounding box center [285, 147] width 144 height 11
click at [231, 173] on label "Ich bestätige, dass die Kundin mündlich bestätigt hat, dass sie mit einer Bonit…" at bounding box center [359, 176] width 292 height 7
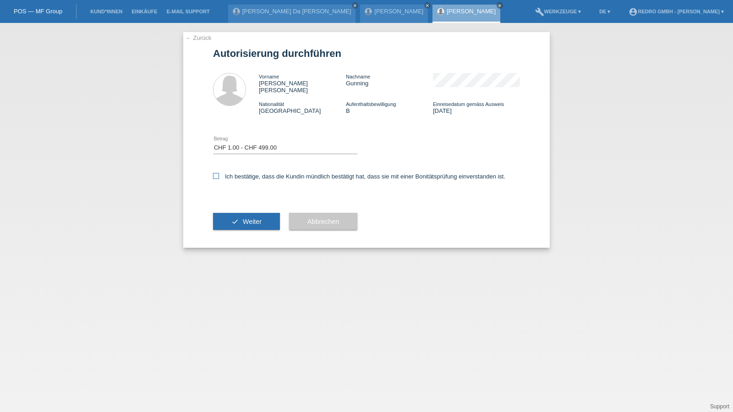
click at [219, 173] on input "Ich bestätige, dass die Kundin mündlich bestätigt hat, dass sie mit einer Bonit…" at bounding box center [216, 176] width 6 height 6
checkbox input "true"
click at [225, 221] on button "check Weiter" at bounding box center [246, 221] width 67 height 17
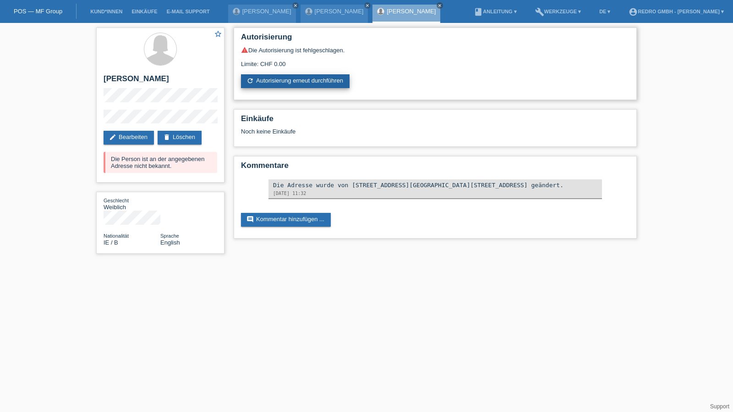
click at [292, 76] on link "refresh Autorisierung erneut durchführen" at bounding box center [295, 81] width 109 height 14
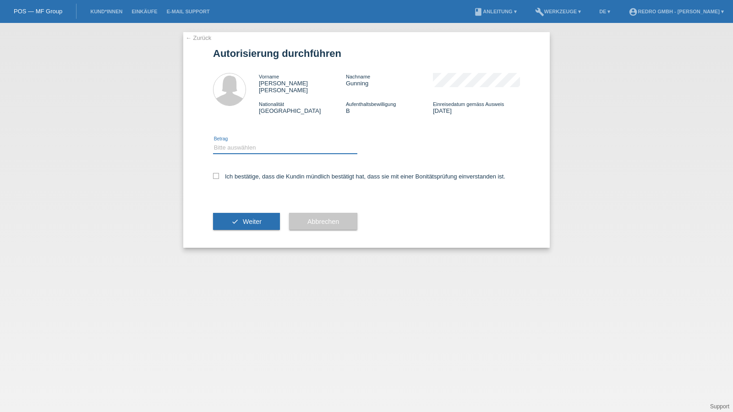
click at [247, 144] on select "Bitte auswählen CHF 1.00 - CHF 499.00 CHF 500.00 - CHF 1'999.00 CHF 2'000.00 - …" at bounding box center [285, 147] width 144 height 11
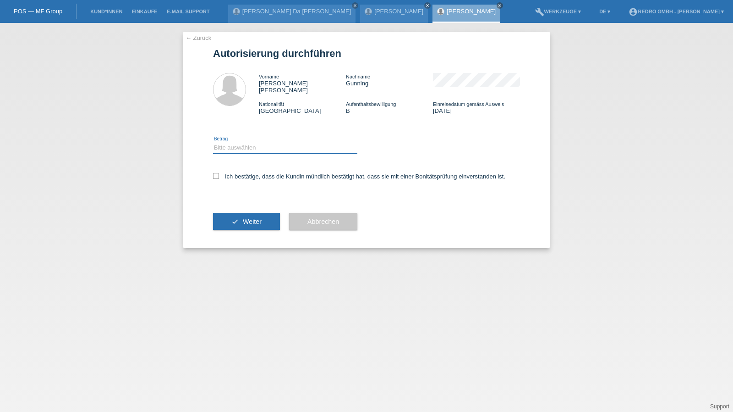
select select "1"
click at [213, 142] on select "Bitte auswählen CHF 1.00 - CHF 499.00 CHF 500.00 - CHF 1'999.00 CHF 2'000.00 - …" at bounding box center [285, 147] width 144 height 11
click at [239, 173] on label "Ich bestätige, dass die Kundin mündlich bestätigt hat, dass sie mit einer Bonit…" at bounding box center [359, 176] width 292 height 7
click at [219, 173] on input "Ich bestätige, dass die Kundin mündlich bestätigt hat, dass sie mit einer Bonit…" at bounding box center [216, 176] width 6 height 6
checkbox input "true"
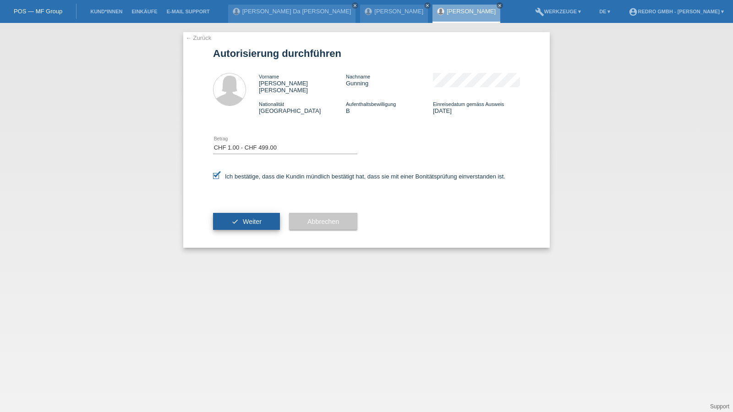
click at [229, 214] on button "check Weiter" at bounding box center [246, 221] width 67 height 17
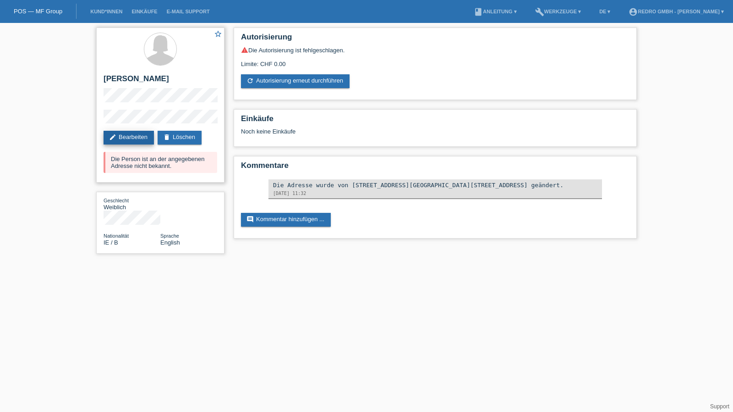
click at [143, 138] on link "edit Bearbeiten" at bounding box center [129, 138] width 50 height 14
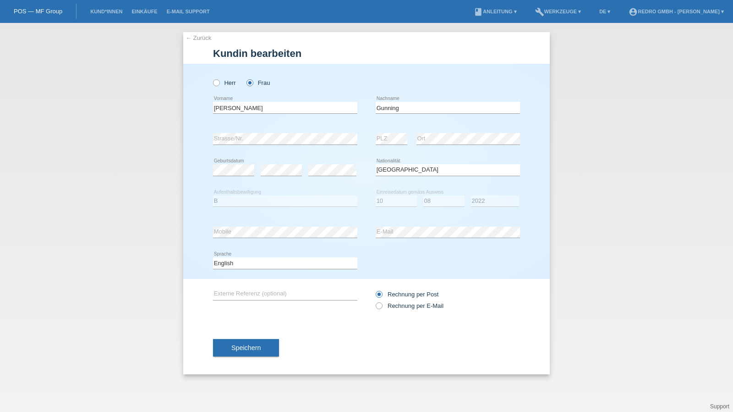
select select "IE"
select select "B"
select select "10"
select select "08"
select select "2022"
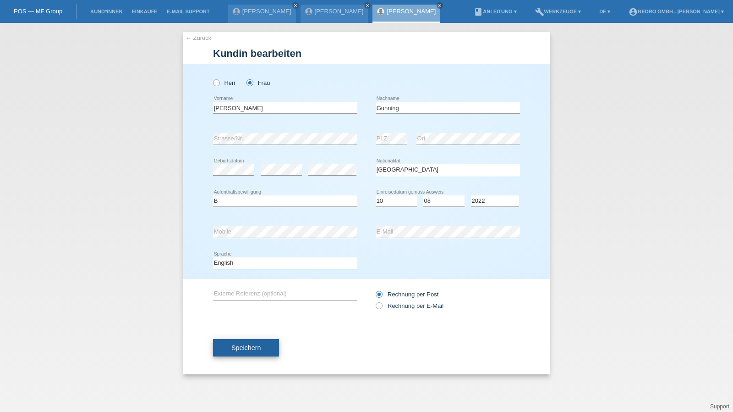
click at [255, 340] on button "Speichern" at bounding box center [246, 347] width 66 height 17
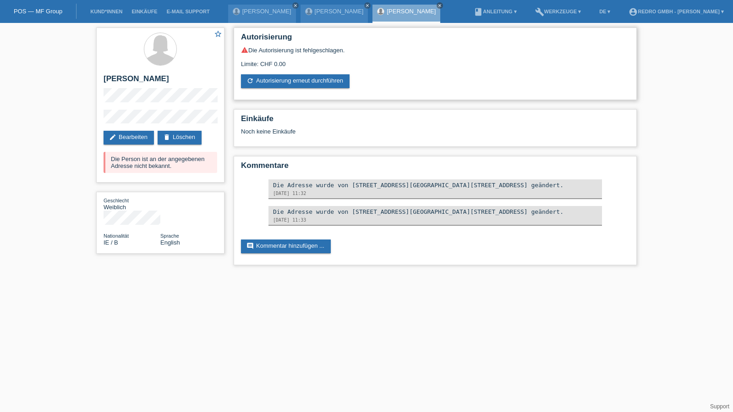
click at [302, 92] on div "Autorisierung warning Die Autorisierung ist fehlgeschlagen. Limite: CHF 0.00 re…" at bounding box center [435, 63] width 403 height 72
click at [303, 88] on link "refresh Autorisierung erneut durchführen" at bounding box center [295, 81] width 109 height 14
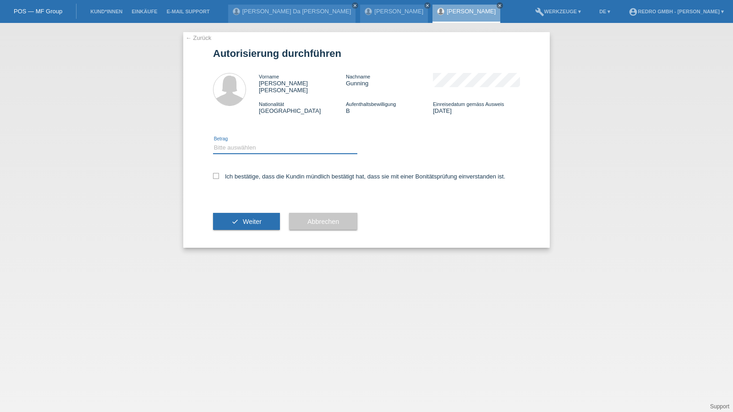
click at [272, 143] on select "Bitte auswählen CHF 1.00 - CHF 499.00 CHF 500.00 - CHF 1'999.00 CHF 2'000.00 - …" at bounding box center [285, 147] width 144 height 11
select select "1"
click at [213, 142] on select "Bitte auswählen CHF 1.00 - CHF 499.00 CHF 500.00 - CHF 1'999.00 CHF 2'000.00 - …" at bounding box center [285, 147] width 144 height 11
click at [234, 173] on label "Ich bestätige, dass die Kundin mündlich bestätigt hat, dass sie mit einer Bonit…" at bounding box center [359, 176] width 292 height 7
click at [219, 173] on input "Ich bestätige, dass die Kundin mündlich bestätigt hat, dass sie mit einer Bonit…" at bounding box center [216, 176] width 6 height 6
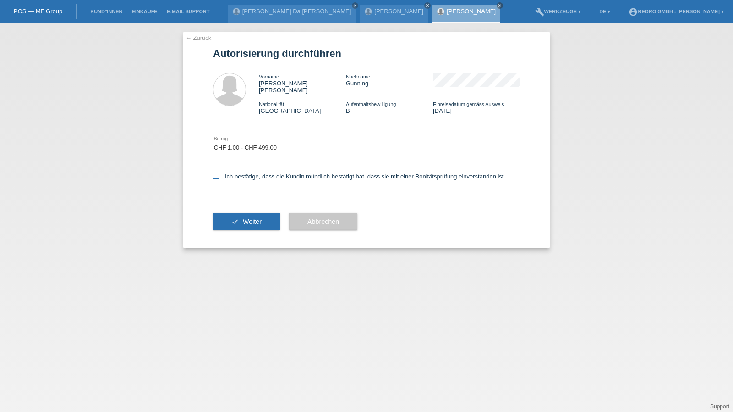
checkbox input "true"
click at [232, 218] on icon "check" at bounding box center [234, 221] width 7 height 7
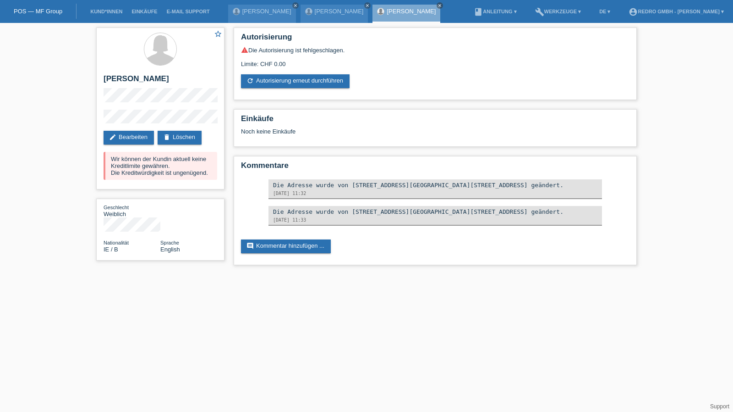
click at [104, 15] on li "Kund*innen" at bounding box center [106, 11] width 41 height 23
click at [106, 12] on link "Kund*innen" at bounding box center [106, 11] width 41 height 5
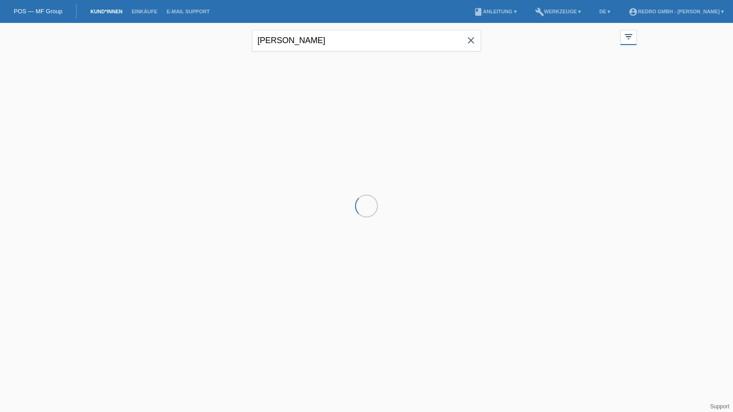
click at [321, 34] on input "[PERSON_NAME]" at bounding box center [366, 41] width 229 height 22
click at [321, 34] on input "angela gunn" at bounding box center [366, 41] width 229 height 22
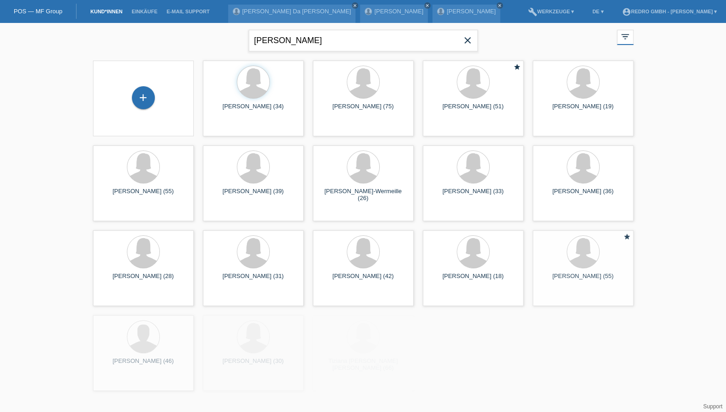
type input "faraone"
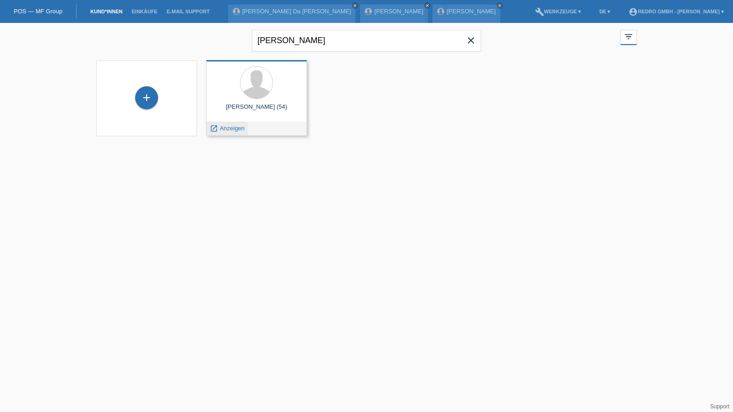
click at [234, 130] on span "Anzeigen" at bounding box center [232, 128] width 25 height 7
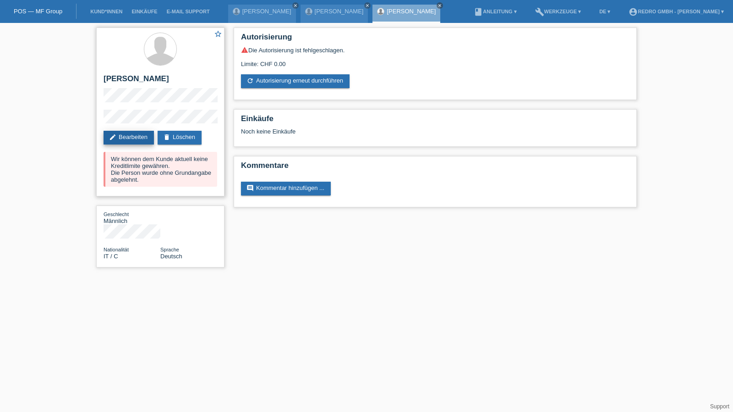
click at [129, 139] on link "edit Bearbeiten" at bounding box center [129, 138] width 50 height 14
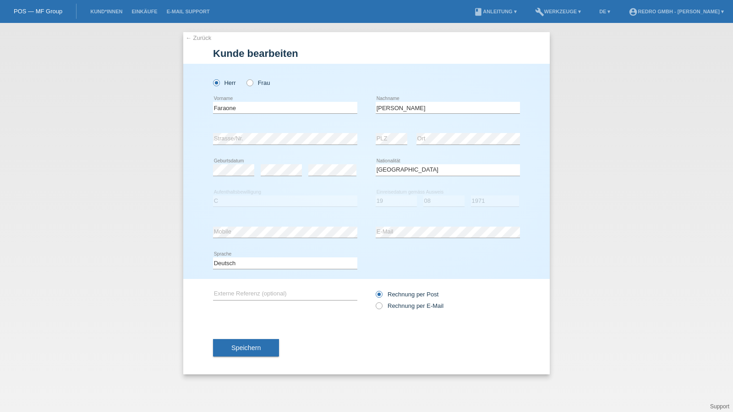
select select "IT"
select select "C"
select select "19"
select select "08"
select select "1971"
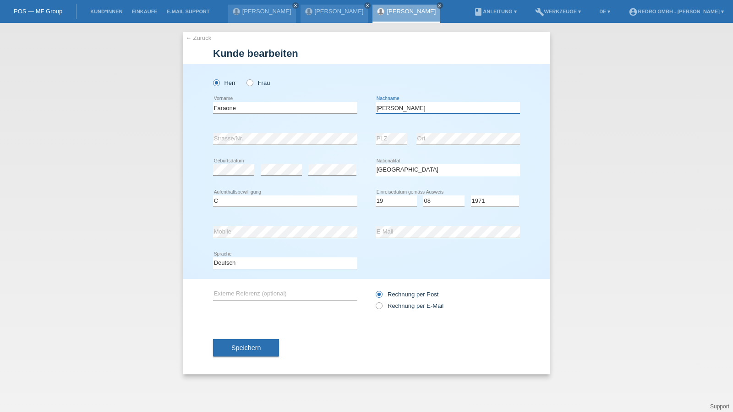
click at [432, 108] on input "[PERSON_NAME]" at bounding box center [448, 107] width 144 height 11
click at [252, 110] on input "Faraone" at bounding box center [285, 107] width 144 height 11
paste input "Gaetano"
drag, startPoint x: 236, startPoint y: 107, endPoint x: 129, endPoint y: 108, distance: 106.8
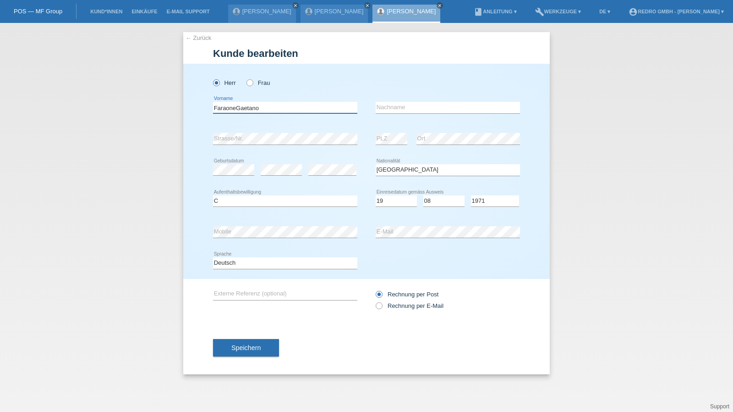
click at [129, 108] on div "← Zurück Kunde bearbeiten Herr Frau FaraoneGaetano error error" at bounding box center [366, 217] width 733 height 389
type input "Gaetano"
click at [448, 104] on input "text" at bounding box center [448, 107] width 144 height 11
paste input "Faraone"
type input "Faraone"
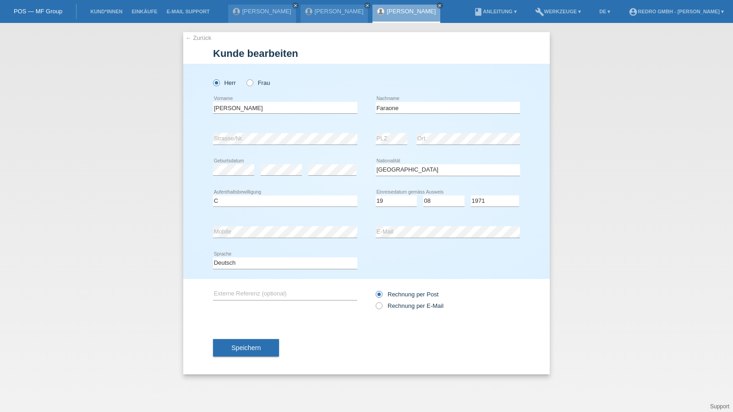
click at [474, 132] on div "error Ort" at bounding box center [469, 138] width 104 height 31
click at [427, 108] on input "Faraone" at bounding box center [448, 107] width 144 height 11
click at [232, 264] on select "Deutsch Français Italiano English" at bounding box center [285, 262] width 144 height 11
select select "fr"
click at [213, 257] on select "Deutsch Français Italiano English" at bounding box center [285, 262] width 144 height 11
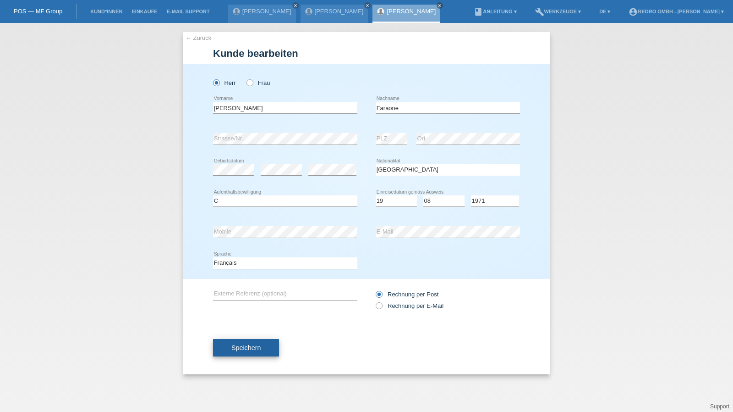
click at [239, 341] on button "Speichern" at bounding box center [246, 347] width 66 height 17
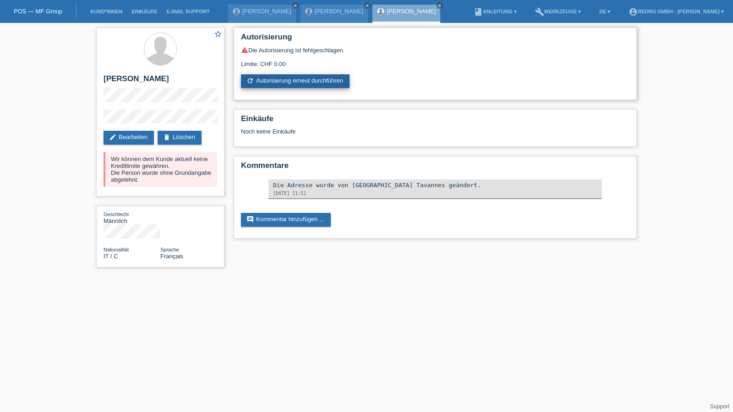
click at [297, 77] on link "refresh Autorisierung erneut durchführen" at bounding box center [295, 81] width 109 height 14
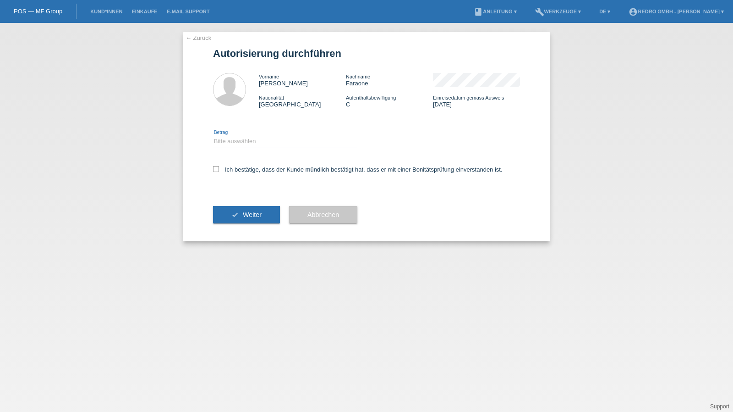
click at [248, 144] on select "Bitte auswählen CHF 1.00 - CHF 499.00 CHF 500.00 - CHF 1'999.00 CHF 2'000.00 - …" at bounding box center [285, 141] width 144 height 11
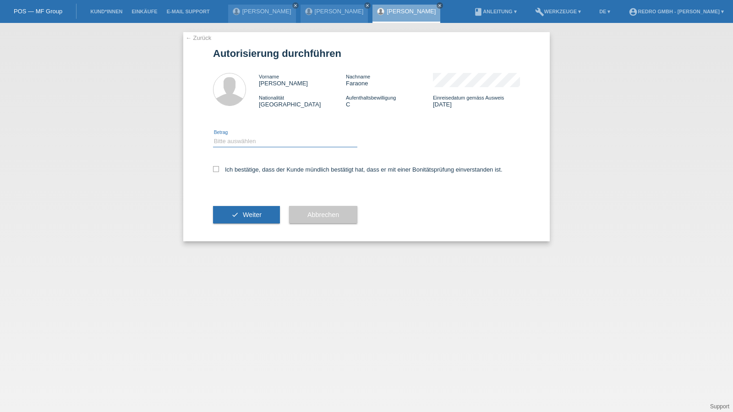
select select "1"
click at [213, 136] on select "Bitte auswählen CHF 1.00 - CHF 499.00 CHF 500.00 - CHF 1'999.00 CHF 2'000.00 - …" at bounding box center [285, 141] width 144 height 11
click at [241, 170] on label "Ich bestätige, dass der Kunde mündlich bestätigt hat, dass er mit einer Bonität…" at bounding box center [358, 169] width 290 height 7
click at [219, 170] on input "Ich bestätige, dass der Kunde mündlich bestätigt hat, dass er mit einer Bonität…" at bounding box center [216, 169] width 6 height 6
checkbox input "true"
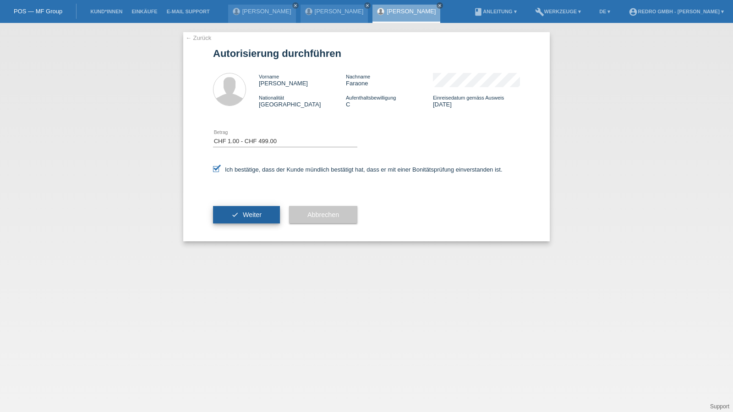
click at [240, 211] on button "check Weiter" at bounding box center [246, 214] width 67 height 17
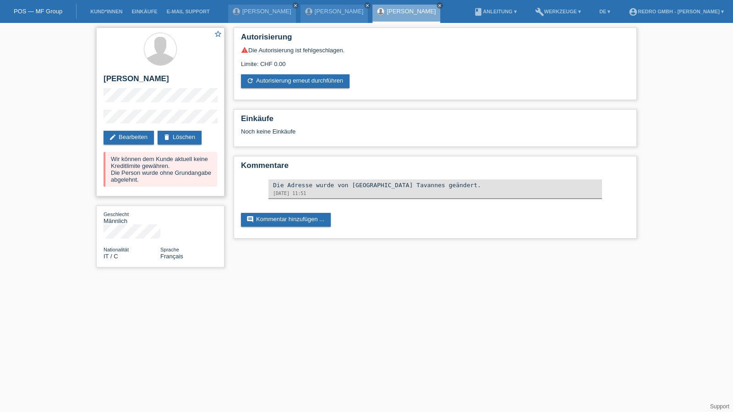
click at [121, 80] on h2 "[PERSON_NAME]" at bounding box center [161, 81] width 114 height 14
copy div "[PERSON_NAME]"
click at [78, 119] on div "star_border [PERSON_NAME] edit Bearbeiten delete Löschen Wir können dem Kunde a…" at bounding box center [366, 149] width 733 height 253
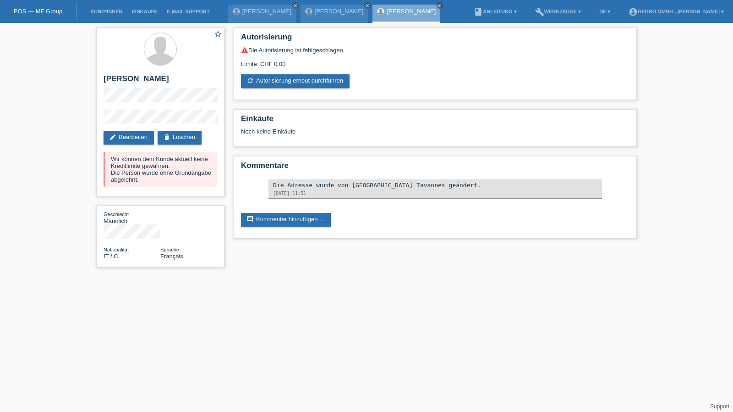
click at [97, 15] on li "Kund*innen" at bounding box center [106, 11] width 41 height 23
click at [99, 13] on link "Kund*innen" at bounding box center [106, 11] width 41 height 5
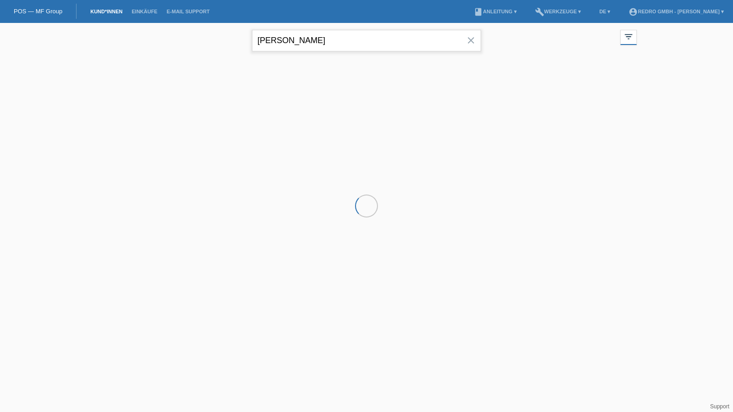
click at [339, 40] on input "[PERSON_NAME]" at bounding box center [366, 41] width 229 height 22
type input "omid"
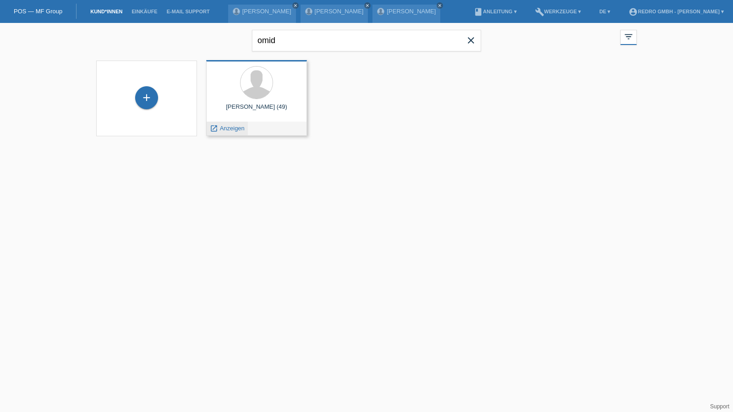
click at [235, 131] on span "Anzeigen" at bounding box center [232, 128] width 25 height 7
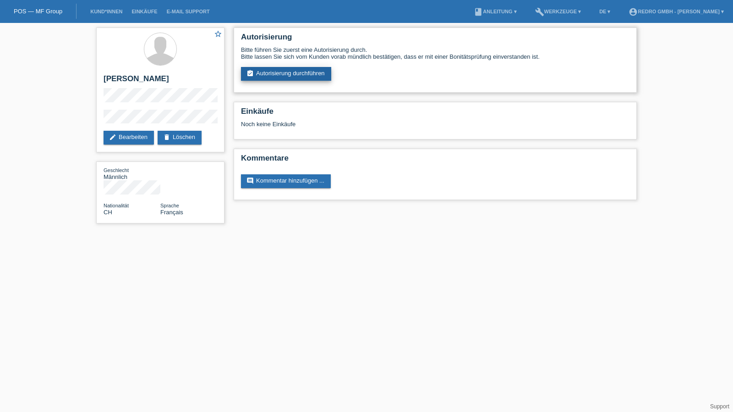
click at [294, 67] on link "assignment_turned_in Autorisierung durchführen" at bounding box center [286, 74] width 90 height 14
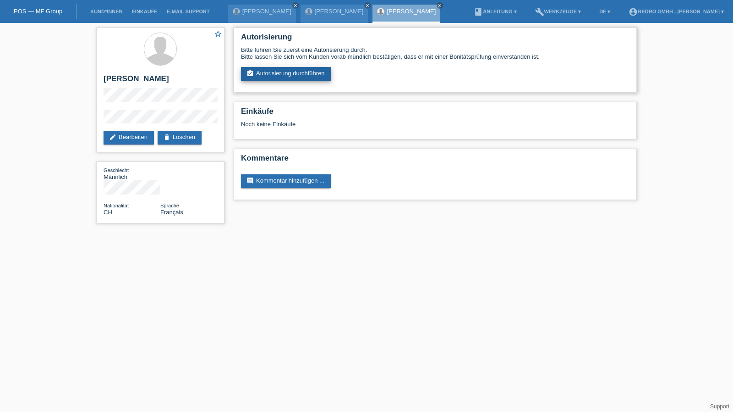
click at [289, 72] on link "assignment_turned_in Autorisierung durchführen" at bounding box center [286, 74] width 90 height 14
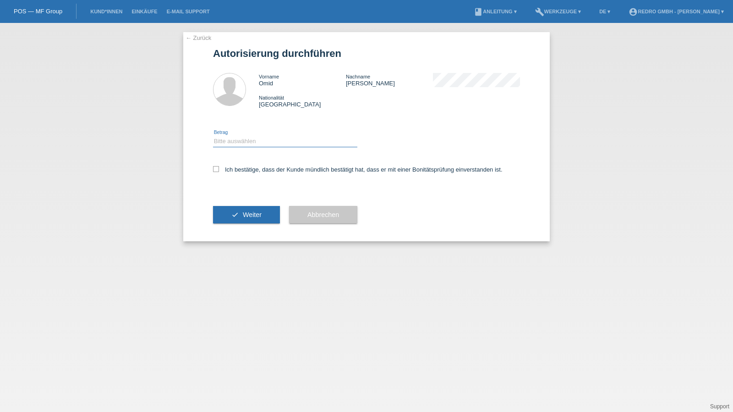
click at [235, 143] on select "Bitte auswählen CHF 1.00 - CHF 499.00 CHF 500.00 - CHF 1'999.00 CHF 2'000.00 - …" at bounding box center [285, 141] width 144 height 11
select select "1"
click at [213, 136] on select "Bitte auswählen CHF 1.00 - CHF 499.00 CHF 500.00 - CHF 1'999.00 CHF 2'000.00 - …" at bounding box center [285, 141] width 144 height 11
click at [235, 173] on label "Ich bestätige, dass der Kunde mündlich bestätigt hat, dass er mit einer Bonität…" at bounding box center [358, 169] width 290 height 7
click at [219, 172] on input "Ich bestätige, dass der Kunde mündlich bestätigt hat, dass er mit einer Bonität…" at bounding box center [216, 169] width 6 height 6
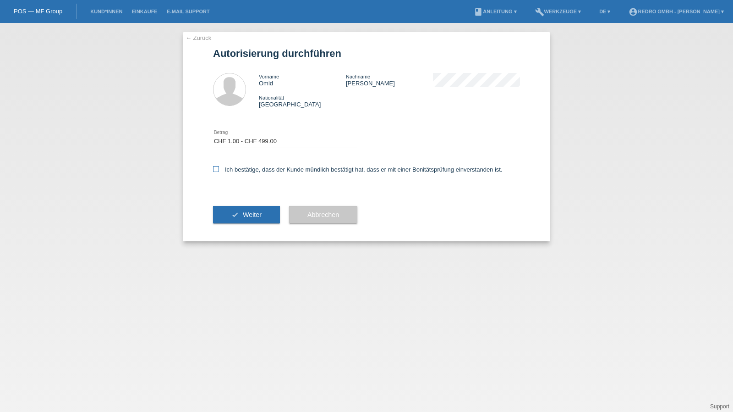
checkbox input "true"
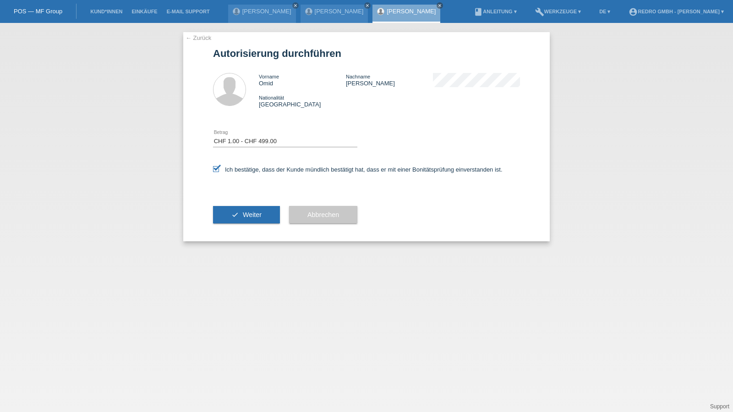
click at [220, 225] on div "check Weiter" at bounding box center [246, 214] width 67 height 53
click at [222, 219] on button "check Weiter" at bounding box center [246, 214] width 67 height 17
click at [253, 214] on span "Weiter" at bounding box center [252, 214] width 19 height 7
click at [253, 209] on button "check Weiter" at bounding box center [246, 214] width 67 height 17
click at [198, 34] on link "← Zurück" at bounding box center [199, 37] width 26 height 7
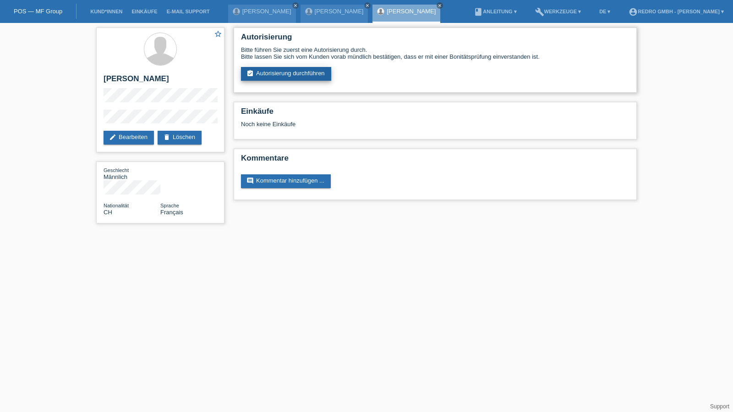
click at [294, 73] on link "assignment_turned_in Autorisierung durchführen" at bounding box center [286, 74] width 90 height 14
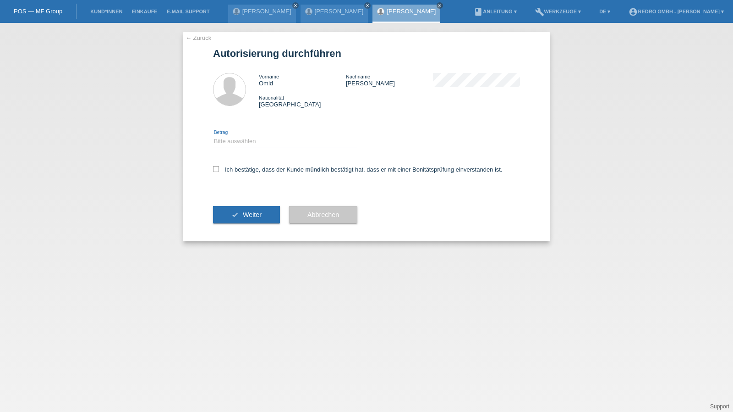
click at [243, 136] on select "Bitte auswählen CHF 1.00 - CHF 499.00 CHF 500.00 - CHF 1'999.00 CHF 2'000.00 - …" at bounding box center [285, 141] width 144 height 11
select select "1"
click at [213, 136] on select "Bitte auswählen CHF 1.00 - CHF 499.00 CHF 500.00 - CHF 1'999.00 CHF 2'000.00 - …" at bounding box center [285, 141] width 144 height 11
click at [236, 176] on div "Ich bestätige, dass der Kunde mündlich bestätigt hat, dass er mit einer Bonität…" at bounding box center [366, 172] width 307 height 31
click at [240, 170] on label "Ich bestätige, dass der Kunde mündlich bestätigt hat, dass er mit einer Bonität…" at bounding box center [358, 169] width 290 height 7
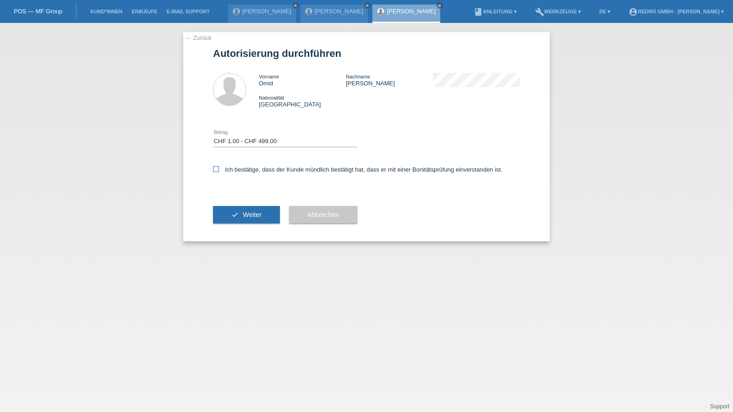
click at [219, 170] on input "Ich bestätige, dass der Kunde mündlich bestätigt hat, dass er mit einer Bonität…" at bounding box center [216, 169] width 6 height 6
checkbox input "true"
click at [236, 217] on button "check Weiter" at bounding box center [246, 214] width 67 height 17
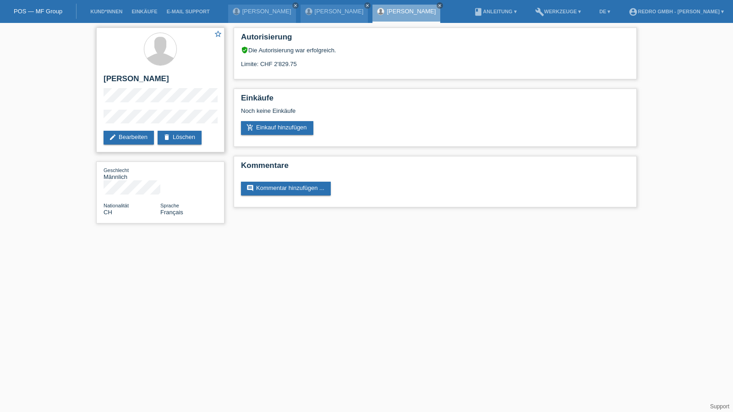
click at [136, 108] on div "star_border [PERSON_NAME] edit Bearbeiten delete Löschen" at bounding box center [160, 89] width 128 height 125
click at [99, 121] on div "star_border [PERSON_NAME] edit Bearbeiten delete Löschen" at bounding box center [160, 89] width 128 height 125
click at [105, 11] on link "Kund*innen" at bounding box center [106, 11] width 41 height 5
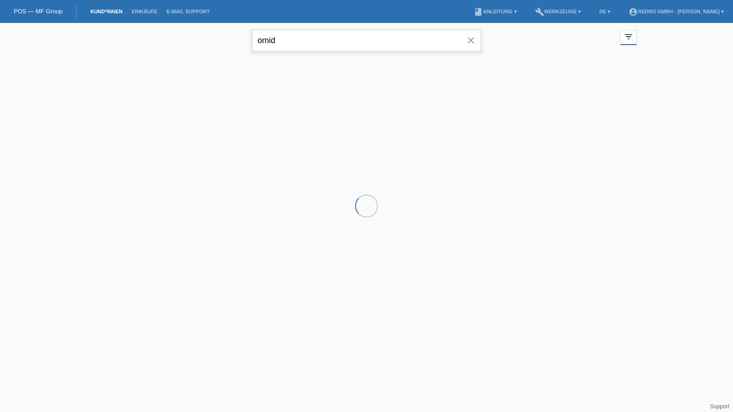
click at [308, 38] on input "omid" at bounding box center [366, 41] width 229 height 22
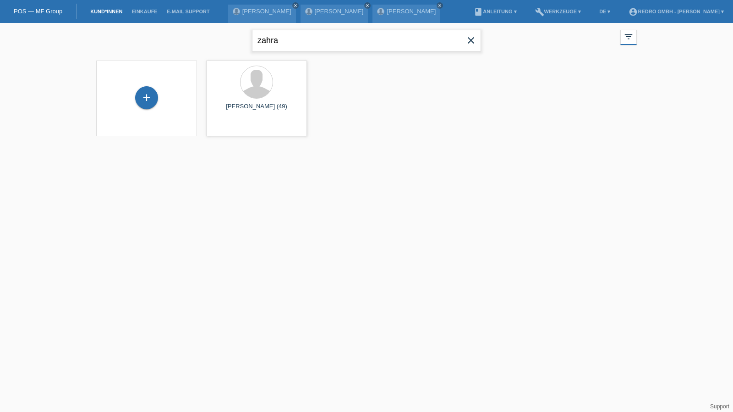
type input "zahra"
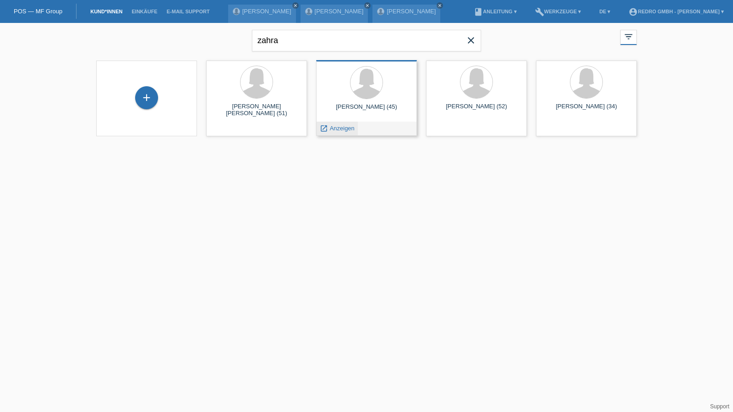
click at [344, 129] on span "Anzeigen" at bounding box center [342, 128] width 25 height 7
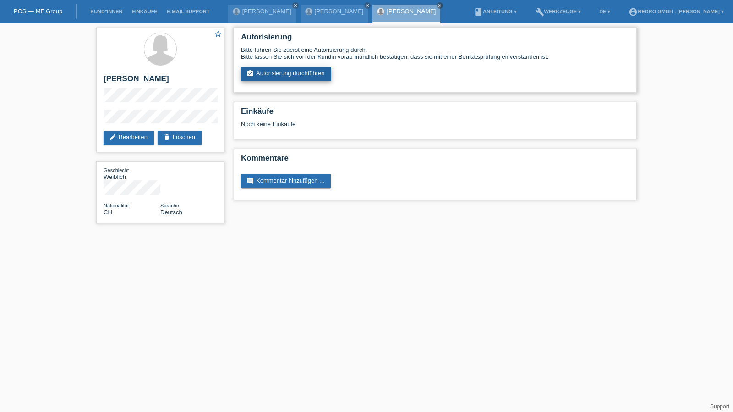
click at [280, 77] on link "assignment_turned_in Autorisierung durchführen" at bounding box center [286, 74] width 90 height 14
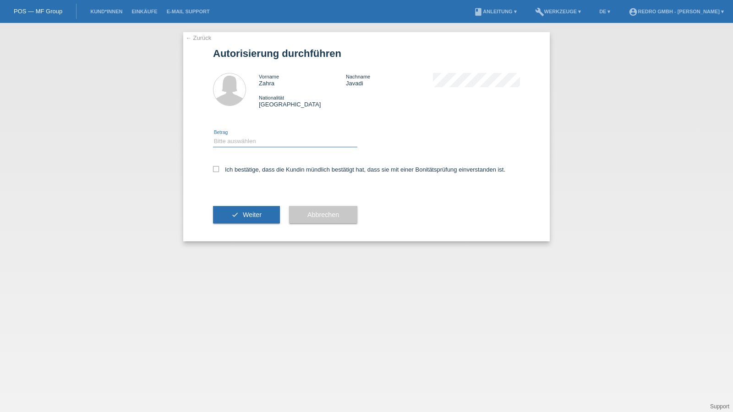
drag, startPoint x: 240, startPoint y: 138, endPoint x: 238, endPoint y: 145, distance: 7.5
click at [240, 138] on select "Bitte auswählen CHF 1.00 - CHF 499.00 CHF 500.00 - CHF 1'999.00 CHF 2'000.00 - …" at bounding box center [285, 141] width 144 height 11
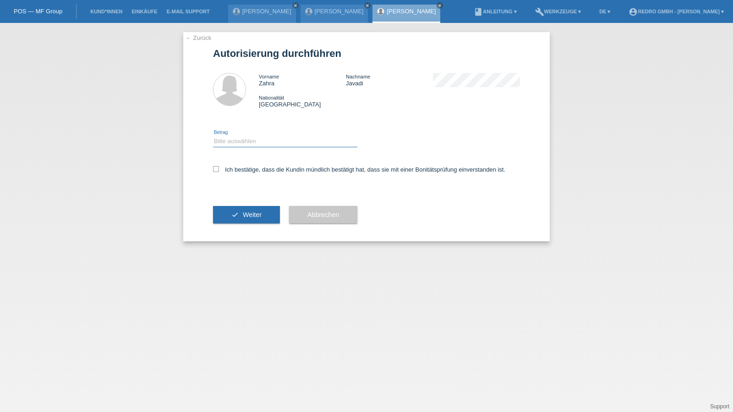
select select "1"
click at [213, 136] on select "Bitte auswählen CHF 1.00 - CHF 499.00 CHF 500.00 - CHF 1'999.00 CHF 2'000.00 - …" at bounding box center [285, 141] width 144 height 11
click at [230, 169] on label "Ich bestätige, dass die Kundin mündlich bestätigt hat, dass sie mit einer Bonit…" at bounding box center [359, 169] width 292 height 7
click at [219, 169] on input "Ich bestätige, dass die Kundin mündlich bestätigt hat, dass sie mit einer Bonit…" at bounding box center [216, 169] width 6 height 6
checkbox input "true"
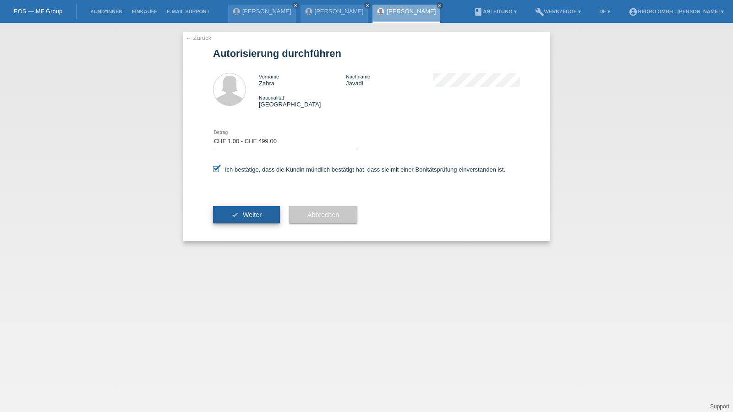
click at [242, 220] on button "check Weiter" at bounding box center [246, 214] width 67 height 17
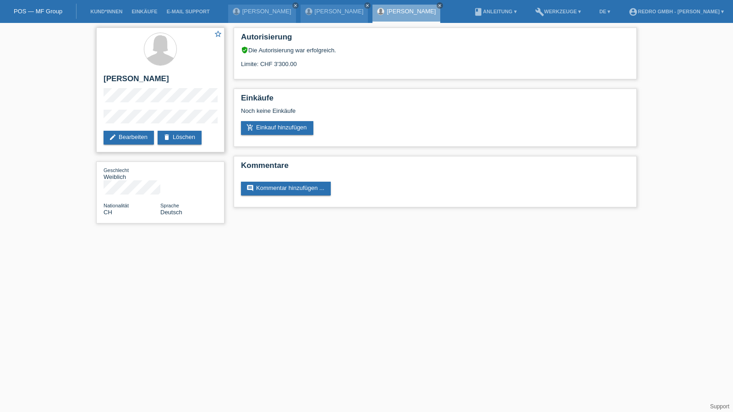
click at [121, 76] on h2 "[PERSON_NAME]" at bounding box center [161, 81] width 114 height 14
copy div "[PERSON_NAME]"
click at [100, 121] on div "star_border [PERSON_NAME] edit Bearbeiten delete Löschen" at bounding box center [160, 89] width 128 height 125
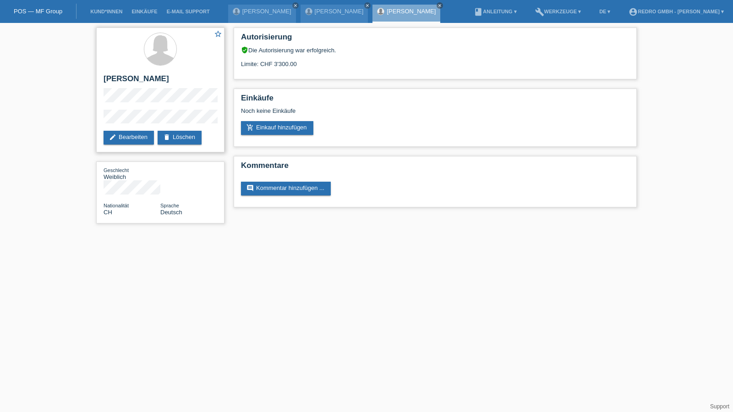
click at [146, 109] on div "star_border [PERSON_NAME] edit Bearbeiten delete Löschen" at bounding box center [160, 89] width 128 height 125
click at [110, 13] on link "Kund*innen" at bounding box center [106, 11] width 41 height 5
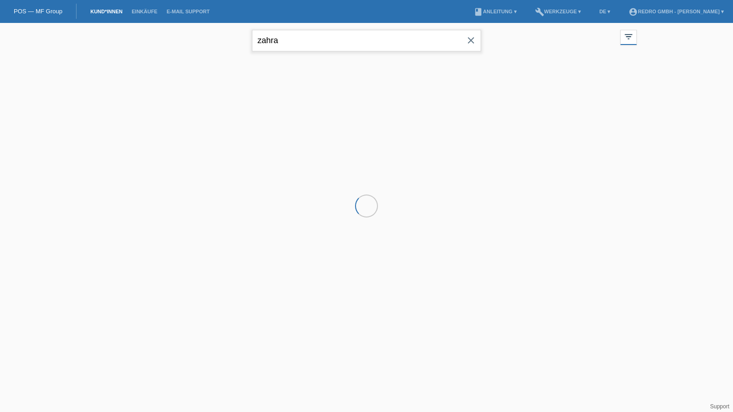
click at [317, 39] on input "zahra" at bounding box center [366, 41] width 229 height 22
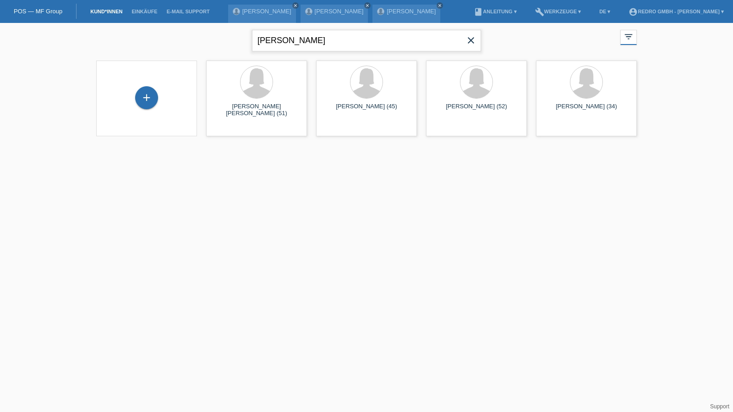
type input "[PERSON_NAME]"
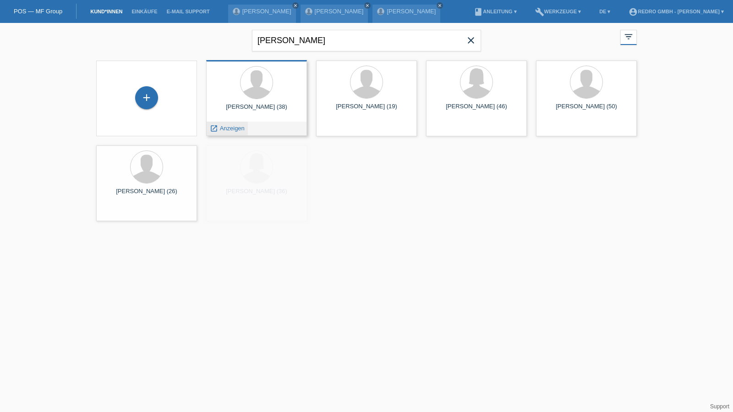
click at [230, 127] on span "Anzeigen" at bounding box center [232, 128] width 25 height 7
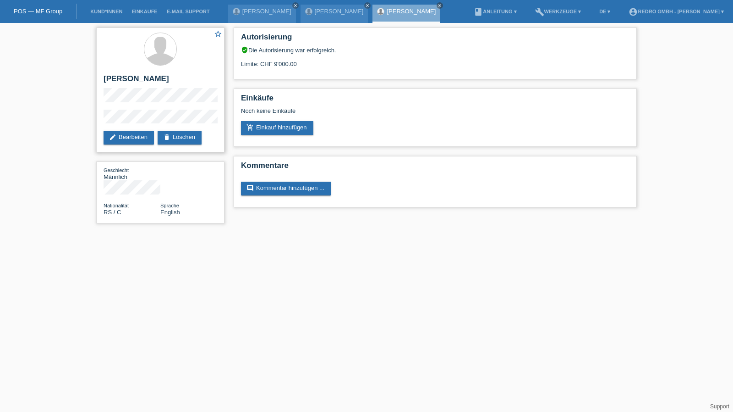
click at [122, 80] on h2 "[PERSON_NAME]" at bounding box center [161, 81] width 114 height 14
copy div "[PERSON_NAME]"
click at [117, 87] on h2 "[PERSON_NAME]" at bounding box center [161, 81] width 114 height 14
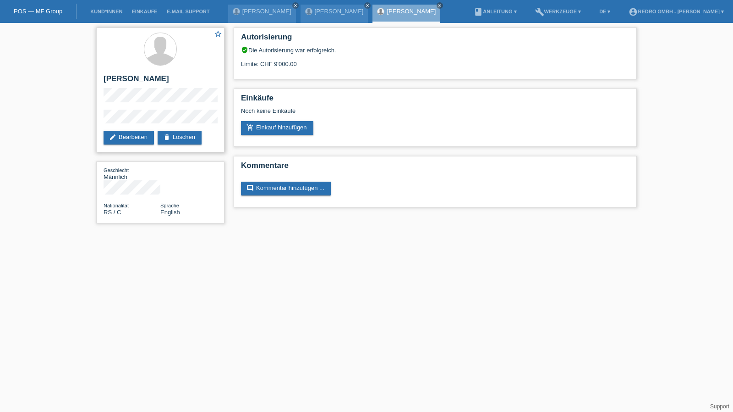
click at [101, 120] on div "star_border Arben Sulejmani edit Bearbeiten delete Löschen" at bounding box center [160, 89] width 128 height 125
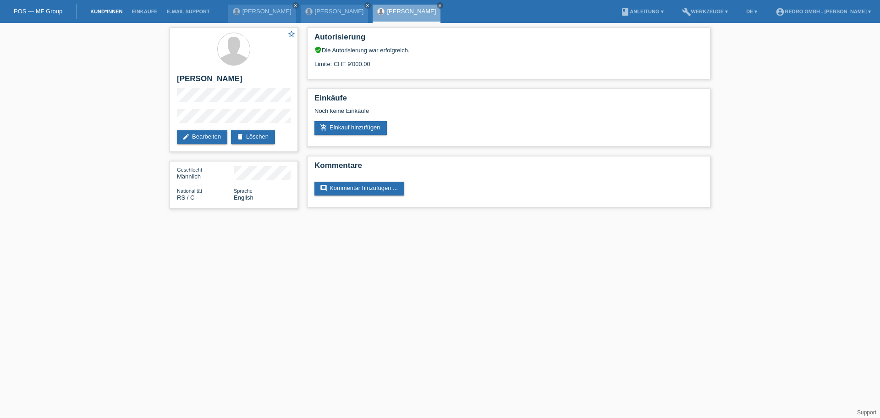
click at [111, 11] on link "Kund*innen" at bounding box center [106, 11] width 41 height 5
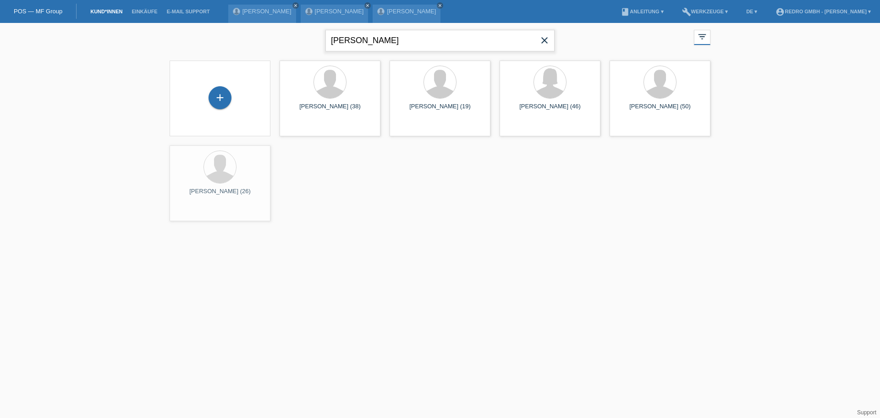
click at [432, 41] on input "[PERSON_NAME]" at bounding box center [439, 41] width 229 height 22
click at [432, 41] on input "arben sulejmani" at bounding box center [439, 41] width 229 height 22
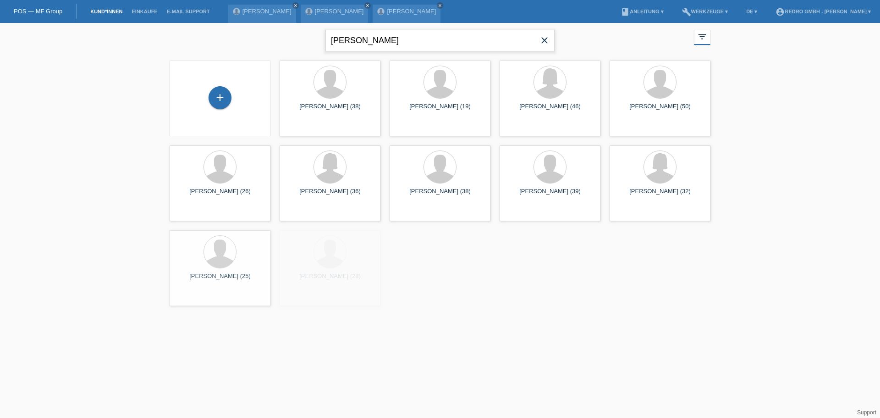
paste input "Bernarda"
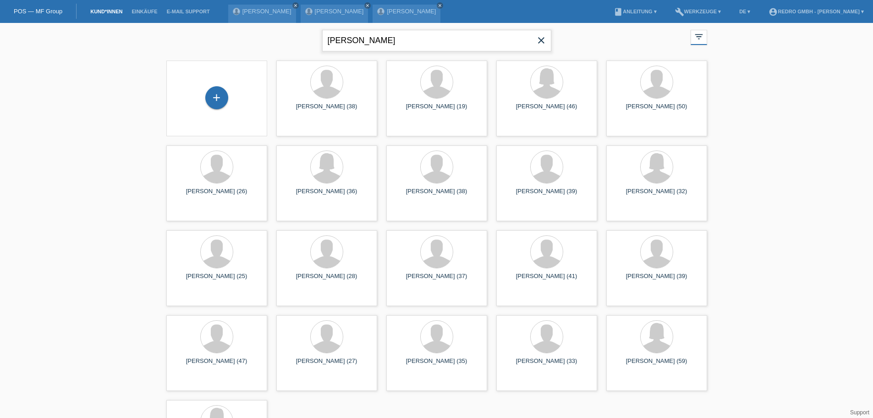
type input "Bernarda"
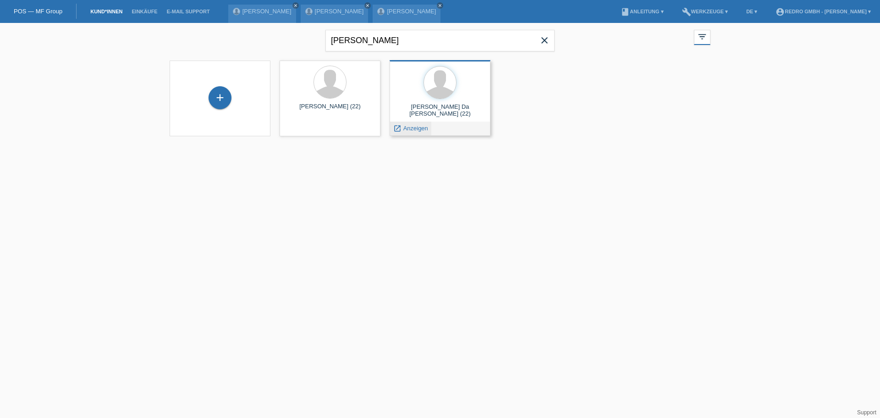
click at [412, 130] on span "Anzeigen" at bounding box center [415, 128] width 25 height 7
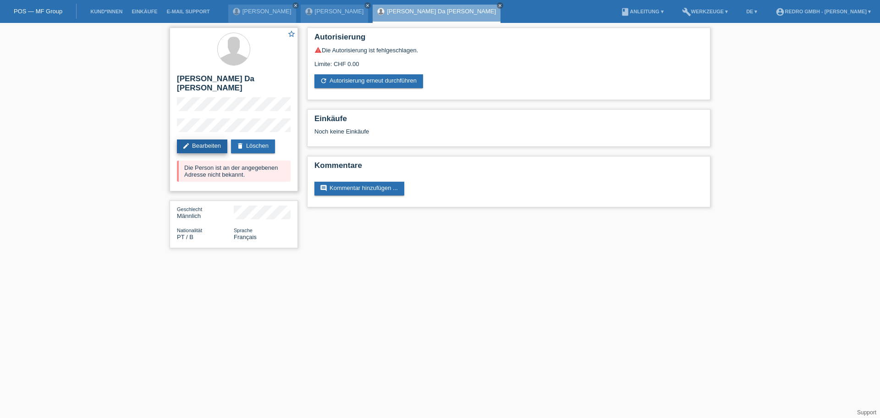
click at [189, 142] on icon "edit" at bounding box center [185, 145] width 7 height 7
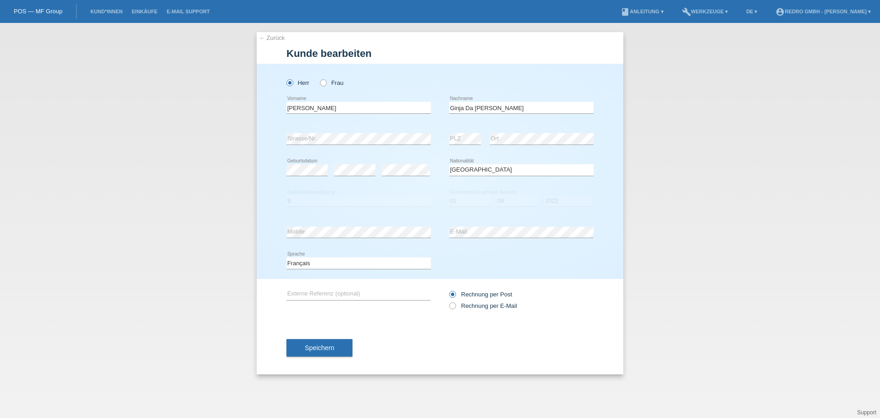
select select "PT"
select select "B"
select select "01"
select select "06"
select select "2022"
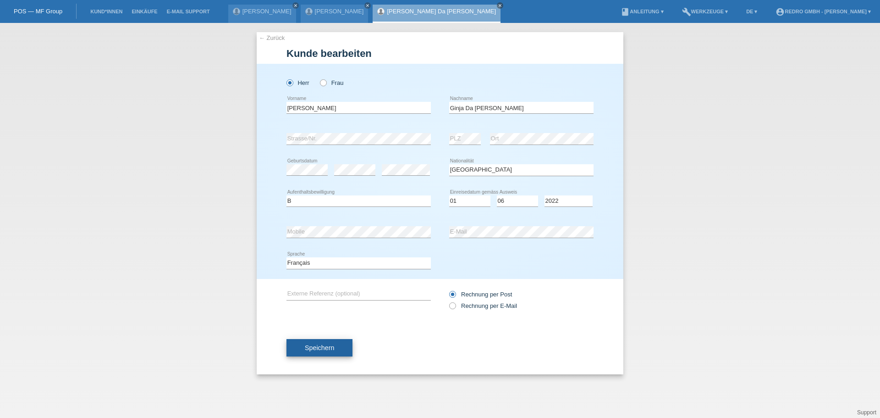
click at [302, 353] on button "Speichern" at bounding box center [319, 347] width 66 height 17
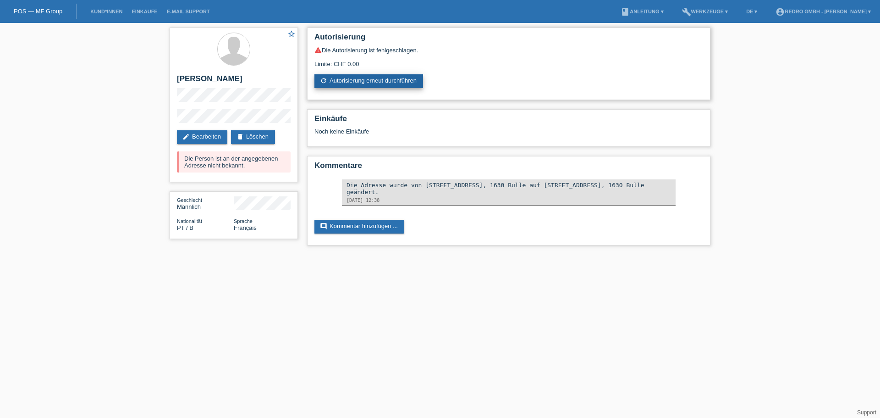
click at [367, 77] on link "refresh Autorisierung erneut durchführen" at bounding box center [368, 81] width 109 height 14
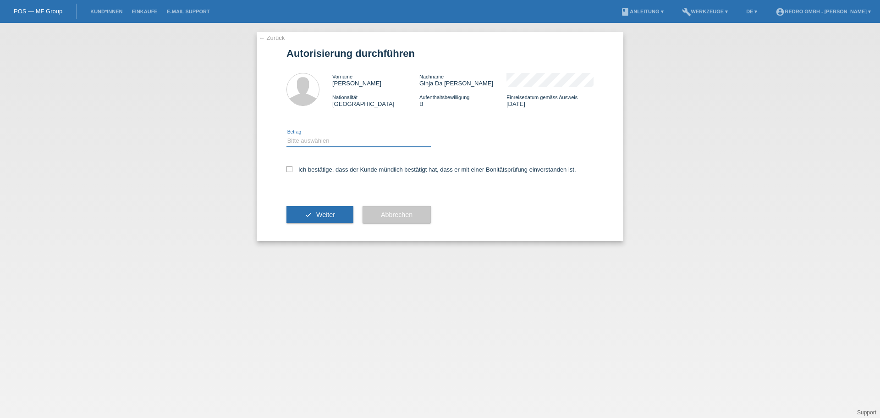
click at [321, 137] on select "Bitte auswählen CHF 1.00 - CHF 499.00 CHF 500.00 - CHF 1'999.00 CHF 2'000.00 - …" at bounding box center [358, 140] width 144 height 11
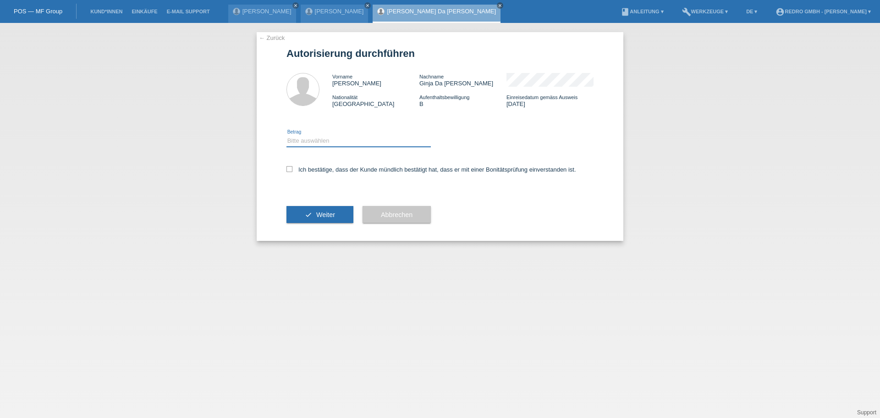
select select "1"
click at [286, 135] on select "Bitte auswählen CHF 1.00 - CHF 499.00 CHF 500.00 - CHF 1'999.00 CHF 2'000.00 - …" at bounding box center [358, 140] width 144 height 11
click at [309, 170] on label "Ich bestätige, dass der Kunde mündlich bestätigt hat, dass er mit einer Bonität…" at bounding box center [431, 169] width 290 height 7
click at [292, 170] on input "Ich bestätige, dass der Kunde mündlich bestätigt hat, dass er mit einer Bonität…" at bounding box center [289, 169] width 6 height 6
checkbox input "true"
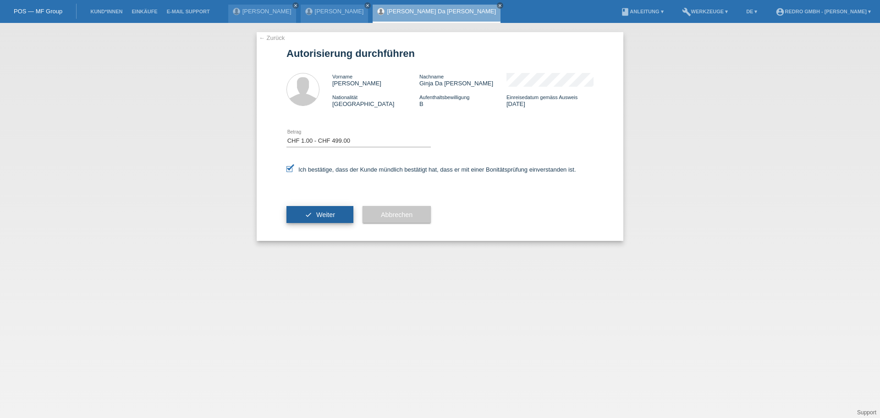
click at [306, 219] on button "check Weiter" at bounding box center [319, 214] width 67 height 17
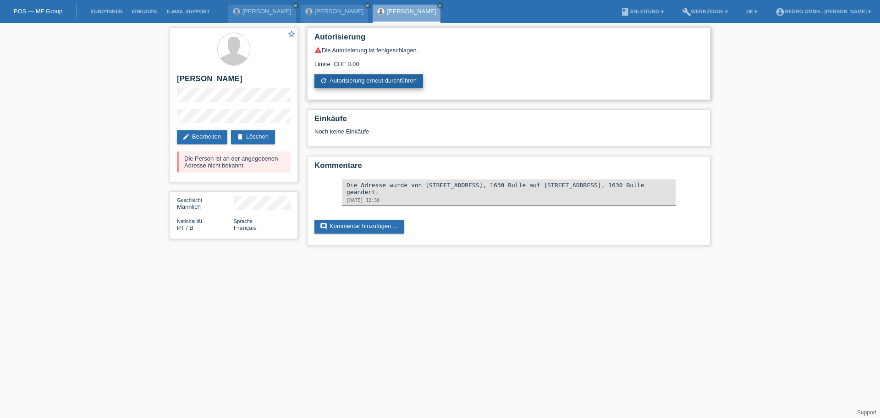
click at [357, 81] on link "refresh Autorisierung erneut durchführen" at bounding box center [368, 81] width 109 height 14
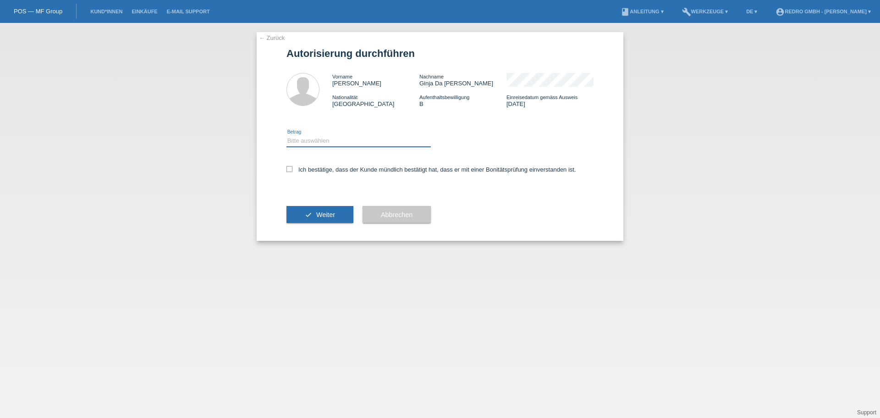
click at [337, 143] on select "Bitte auswählen CHF 1.00 - CHF 499.00 CHF 500.00 - CHF 1'999.00 CHF 2'000.00 - …" at bounding box center [358, 140] width 144 height 11
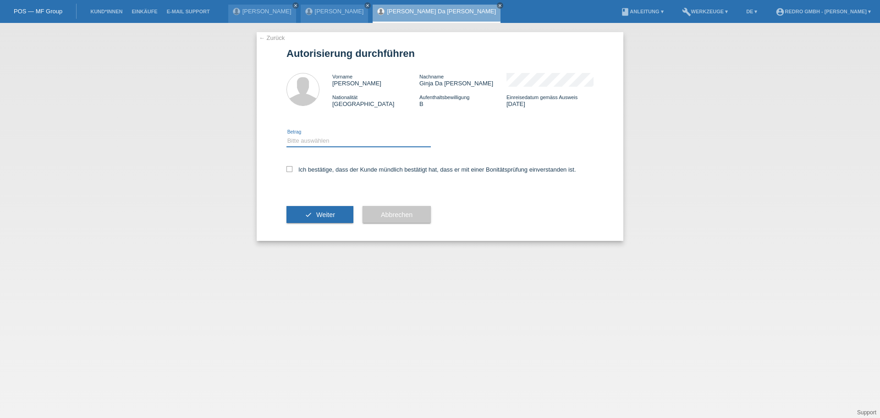
select select "1"
click at [286, 135] on select "Bitte auswählen CHF 1.00 - CHF 499.00 CHF 500.00 - CHF 1'999.00 CHF 2'000.00 - …" at bounding box center [358, 140] width 144 height 11
click at [321, 167] on label "Ich bestätige, dass der Kunde mündlich bestätigt hat, dass er mit einer Bonität…" at bounding box center [431, 169] width 290 height 7
click at [292, 167] on input "Ich bestätige, dass der Kunde mündlich bestätigt hat, dass er mit einer Bonität…" at bounding box center [289, 169] width 6 height 6
checkbox input "true"
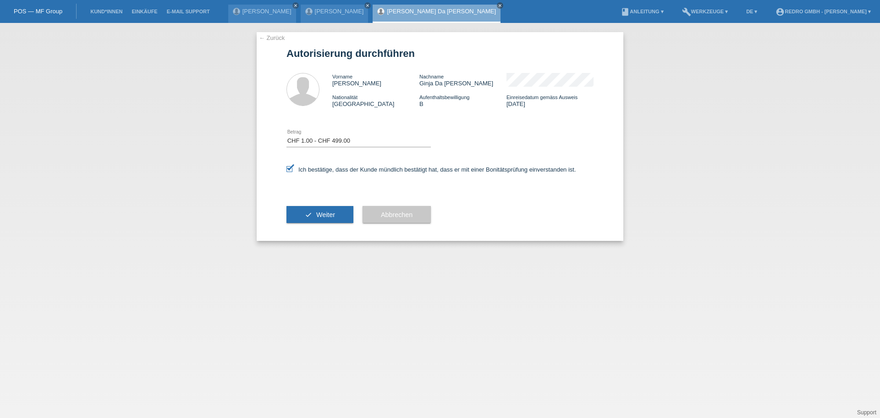
click at [314, 205] on div "check Weiter" at bounding box center [319, 214] width 67 height 53
click at [314, 207] on button "check Weiter" at bounding box center [319, 214] width 67 height 17
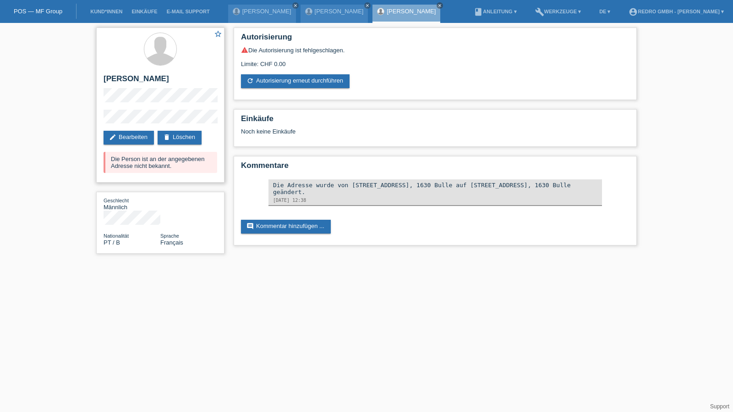
click at [170, 82] on h2 "[PERSON_NAME]" at bounding box center [161, 81] width 114 height 14
copy h2 "[PERSON_NAME]"
